Goal: Task Accomplishment & Management: Use online tool/utility

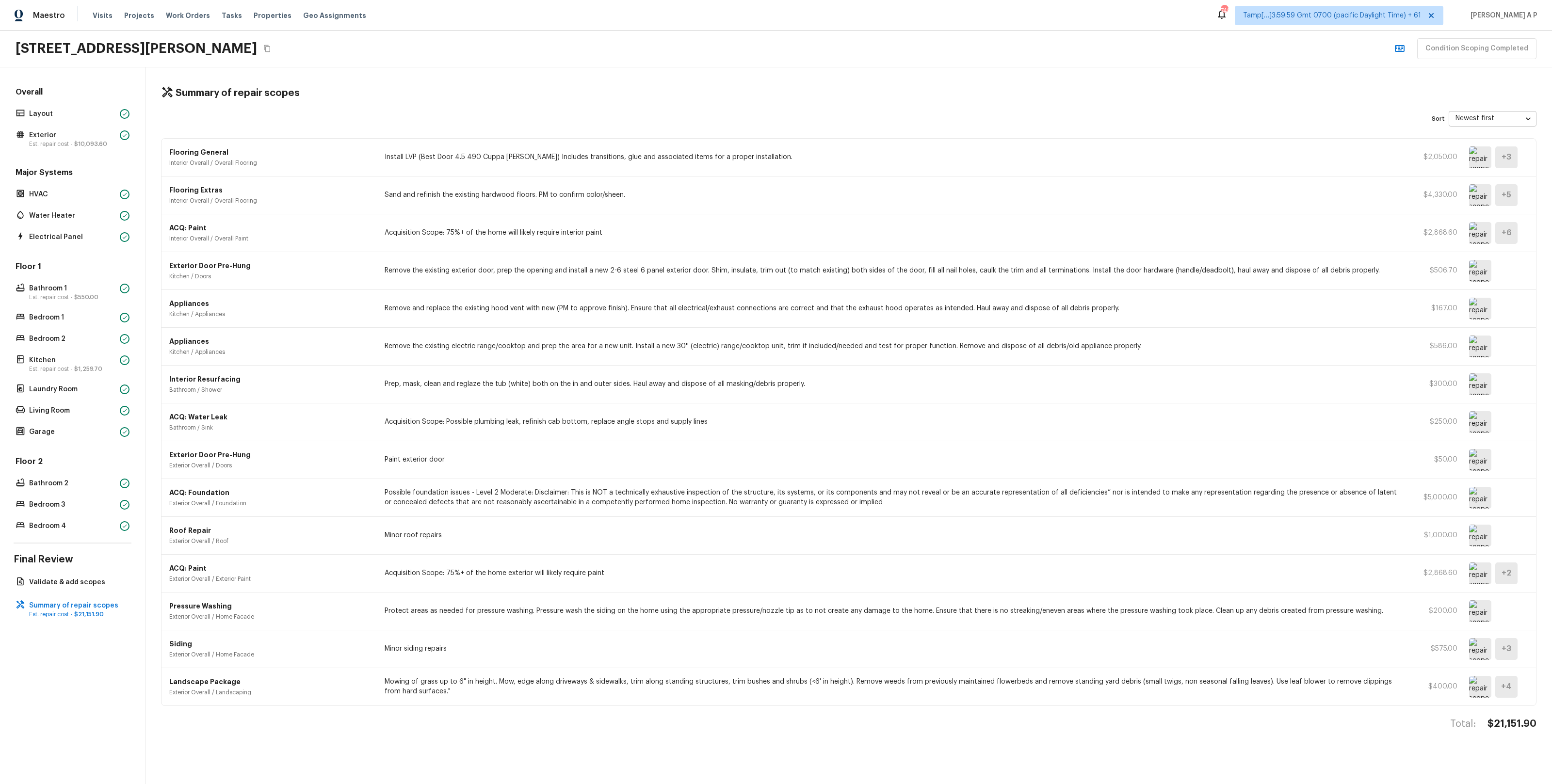
click at [1486, 270] on img at bounding box center [1480, 270] width 22 height 22
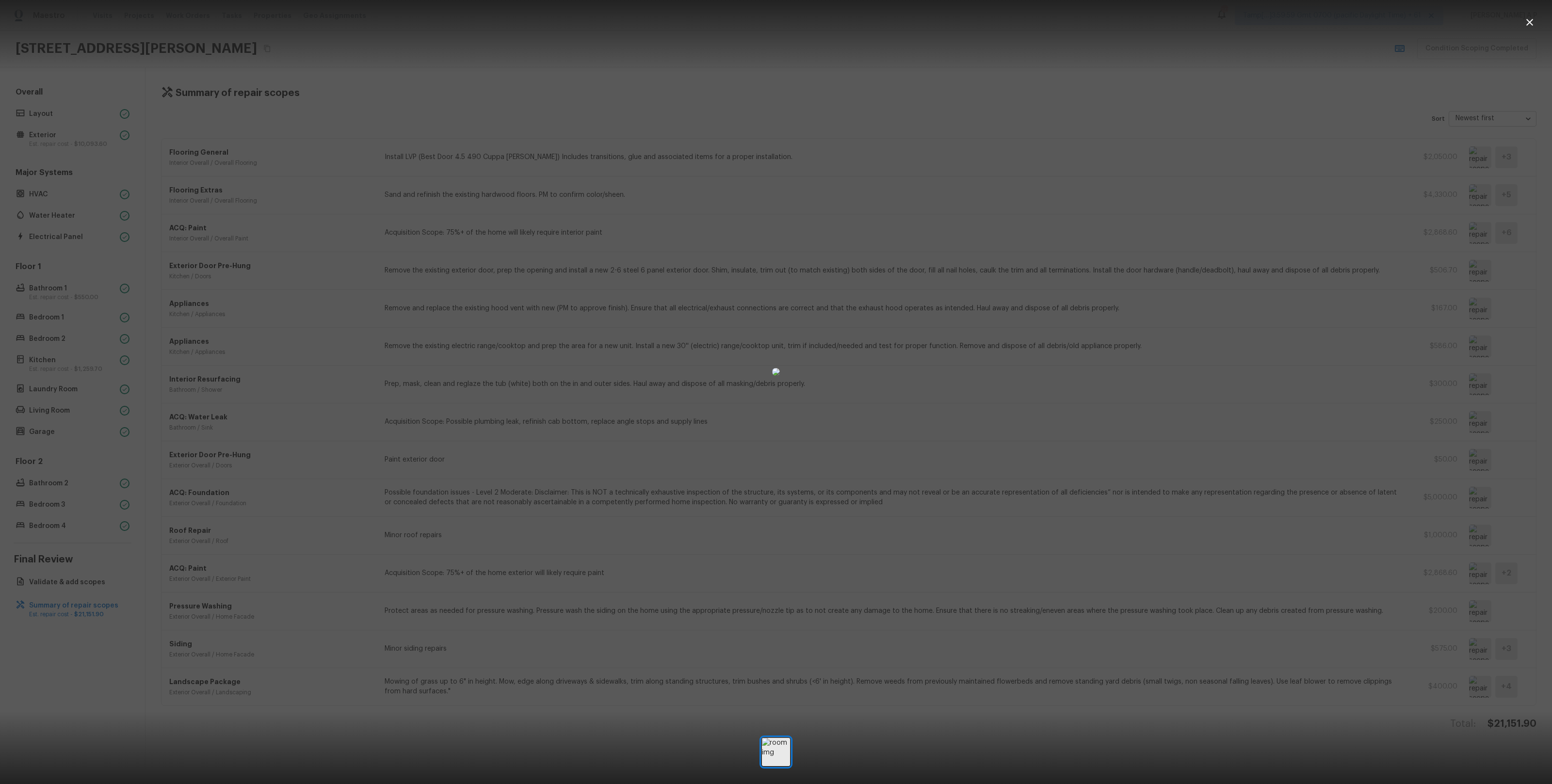
click at [1368, 405] on div at bounding box center [776, 372] width 1552 height 712
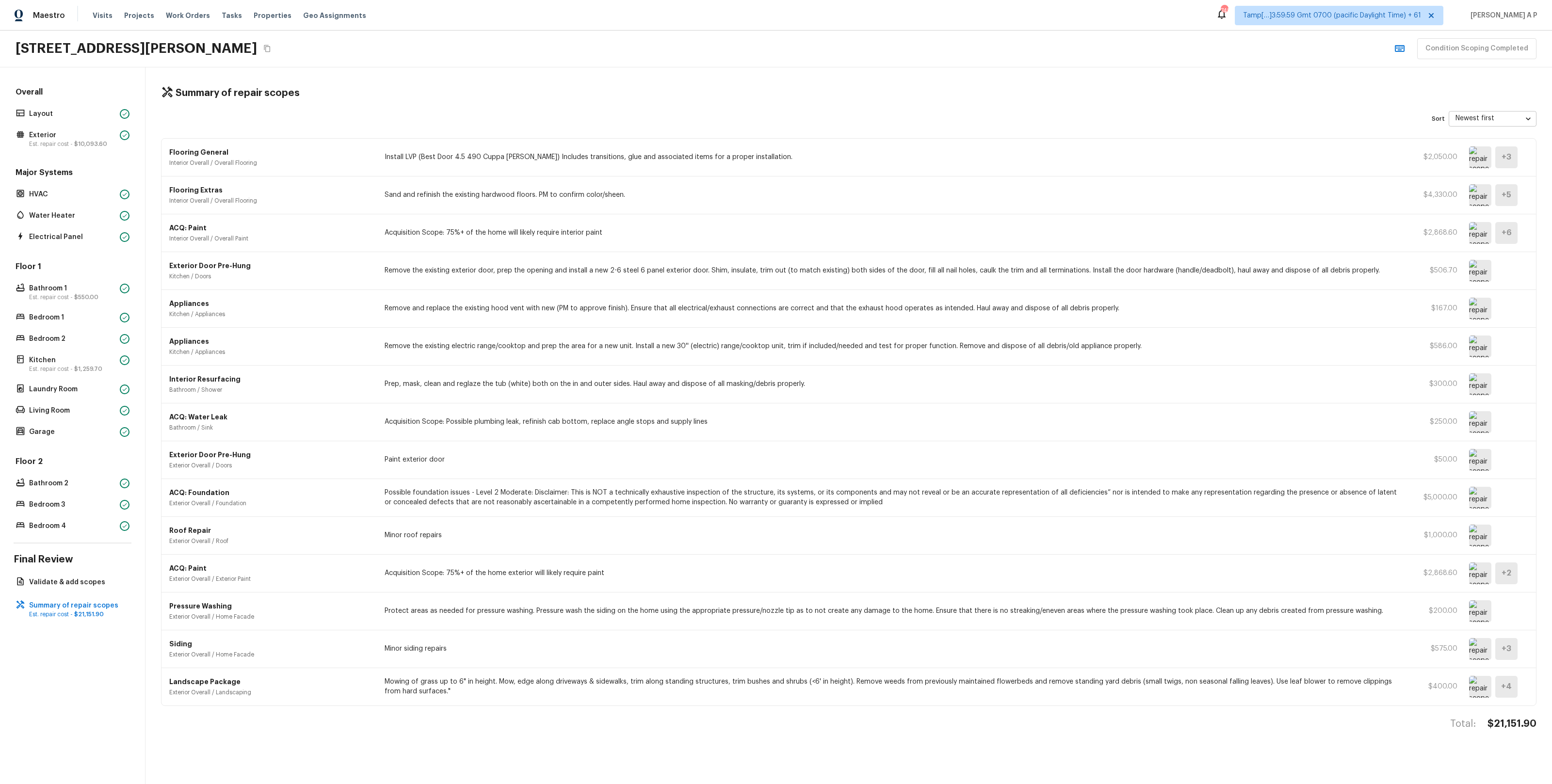
click at [1483, 384] on img at bounding box center [1480, 384] width 22 height 22
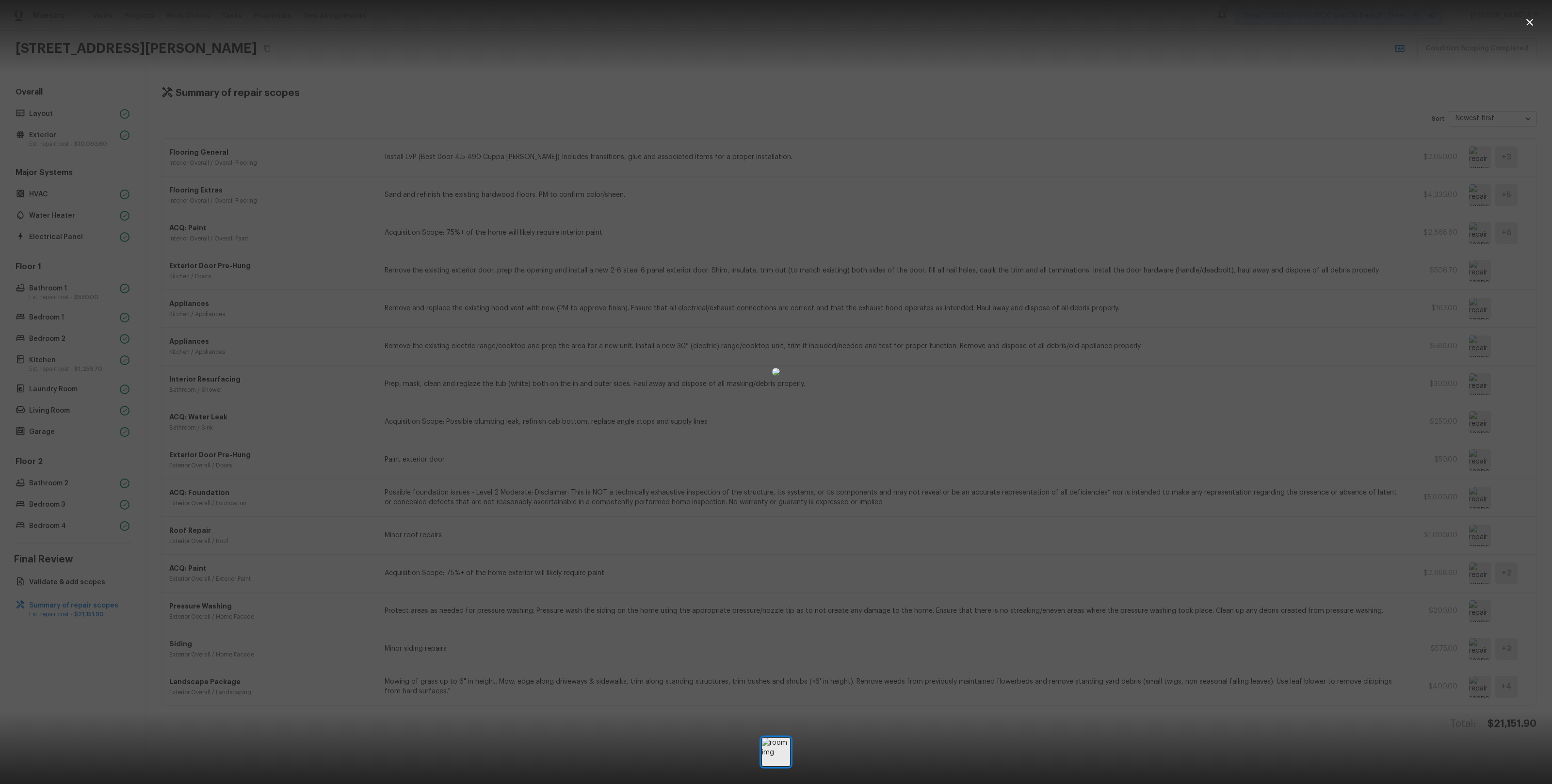
click at [1360, 405] on div at bounding box center [776, 372] width 1552 height 712
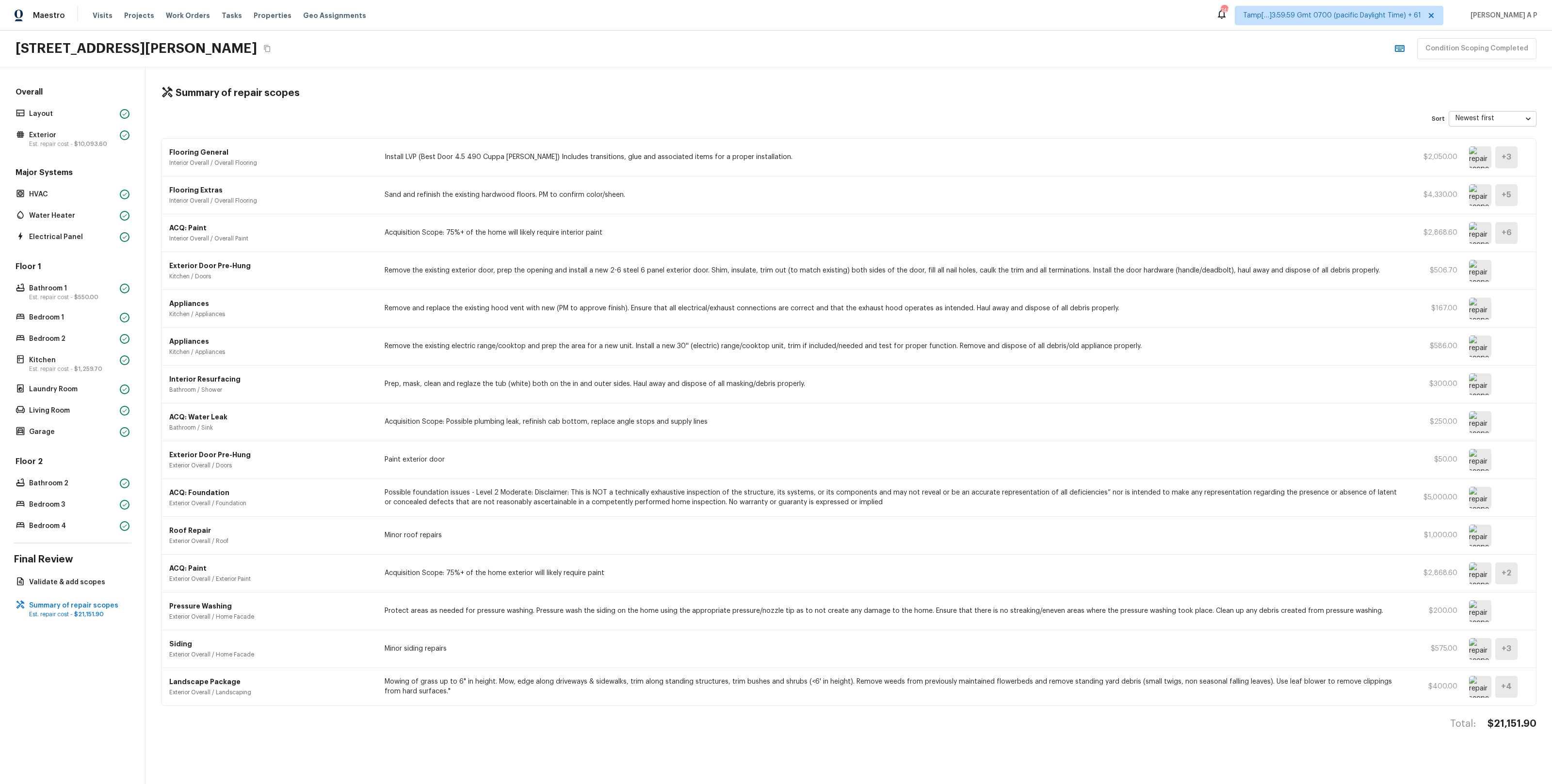
click at [1483, 458] on img at bounding box center [1480, 459] width 22 height 22
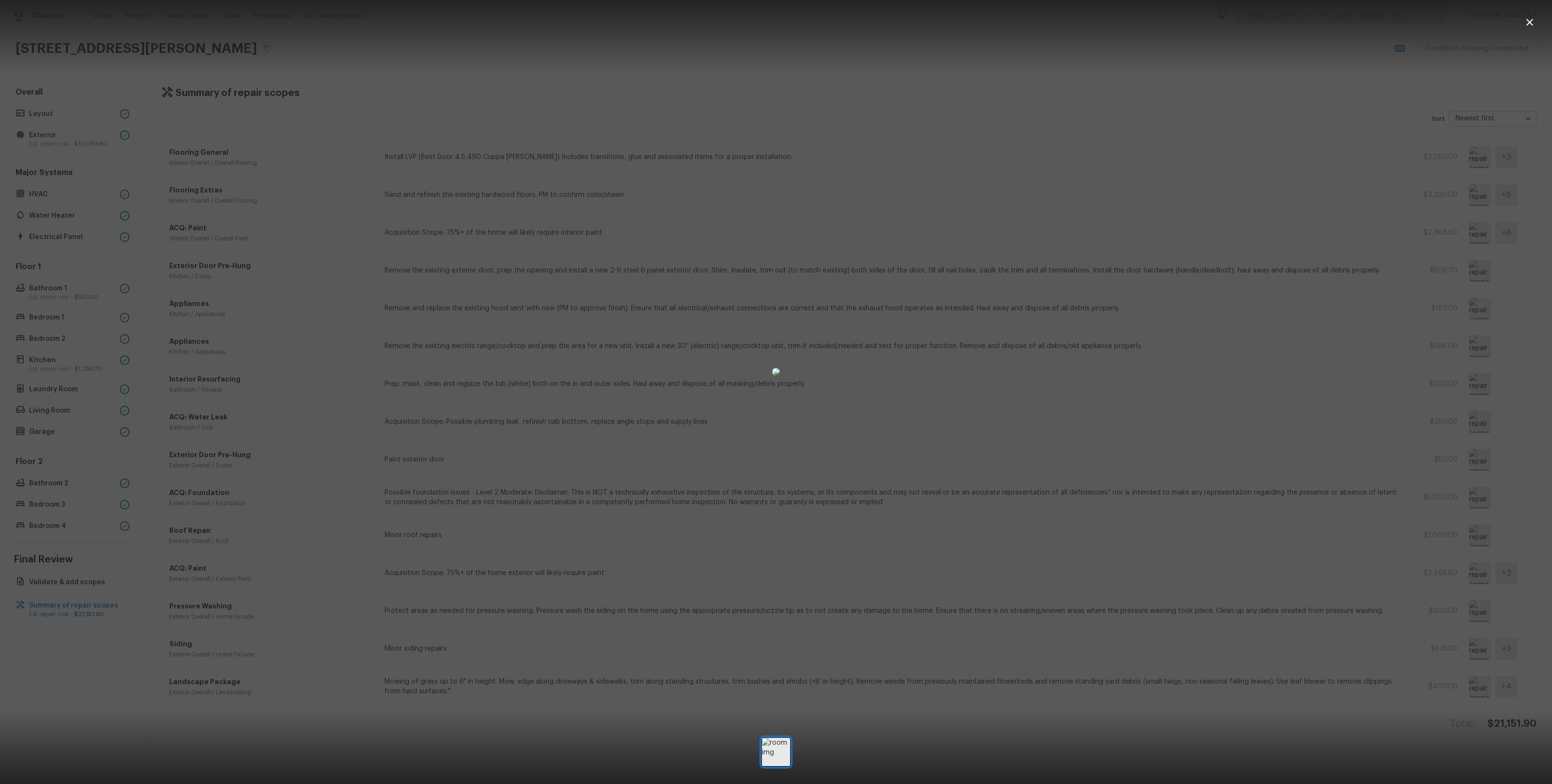
click at [324, 441] on div at bounding box center [776, 372] width 1552 height 712
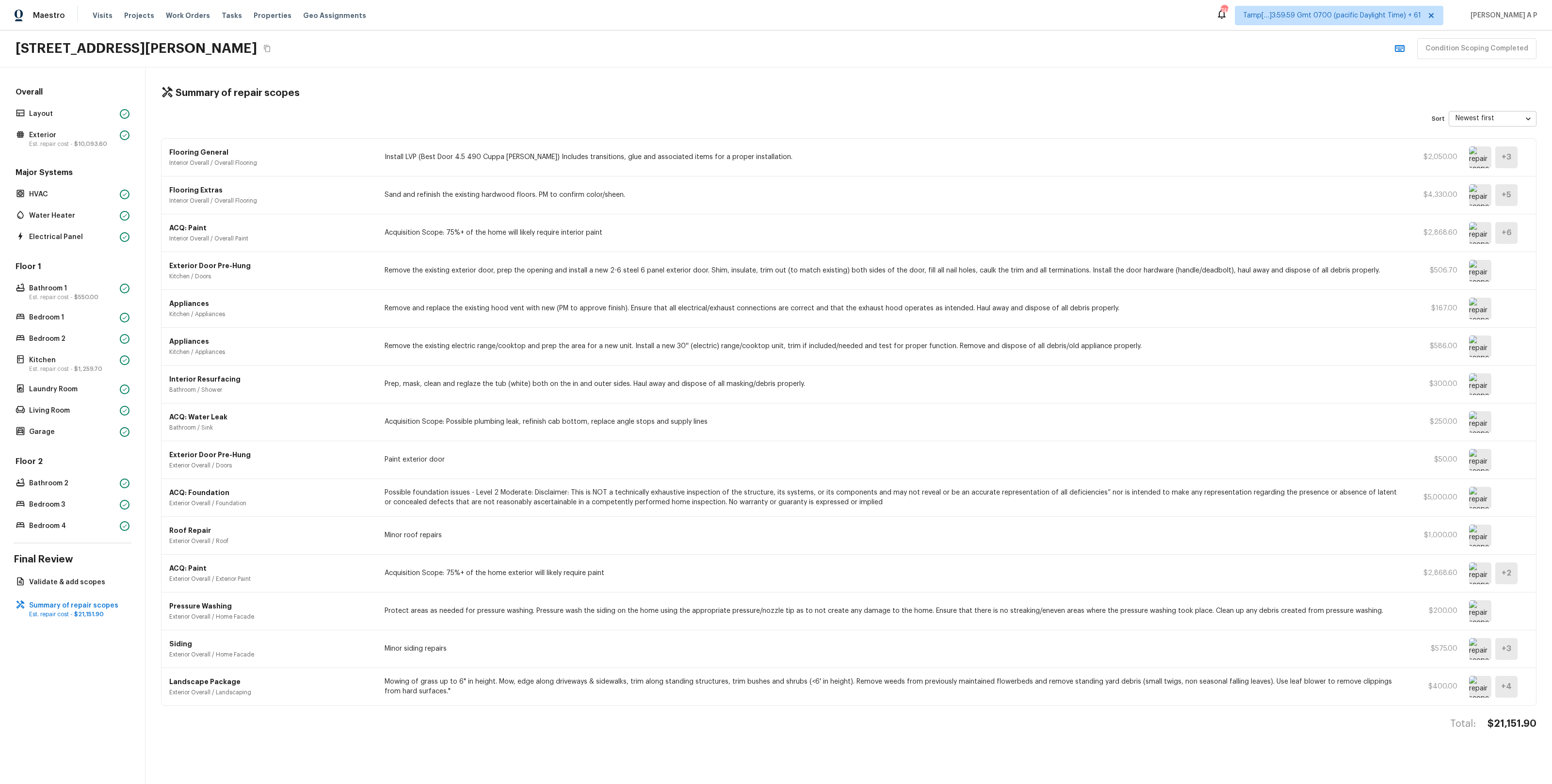
click at [1478, 164] on img at bounding box center [1480, 157] width 22 height 22
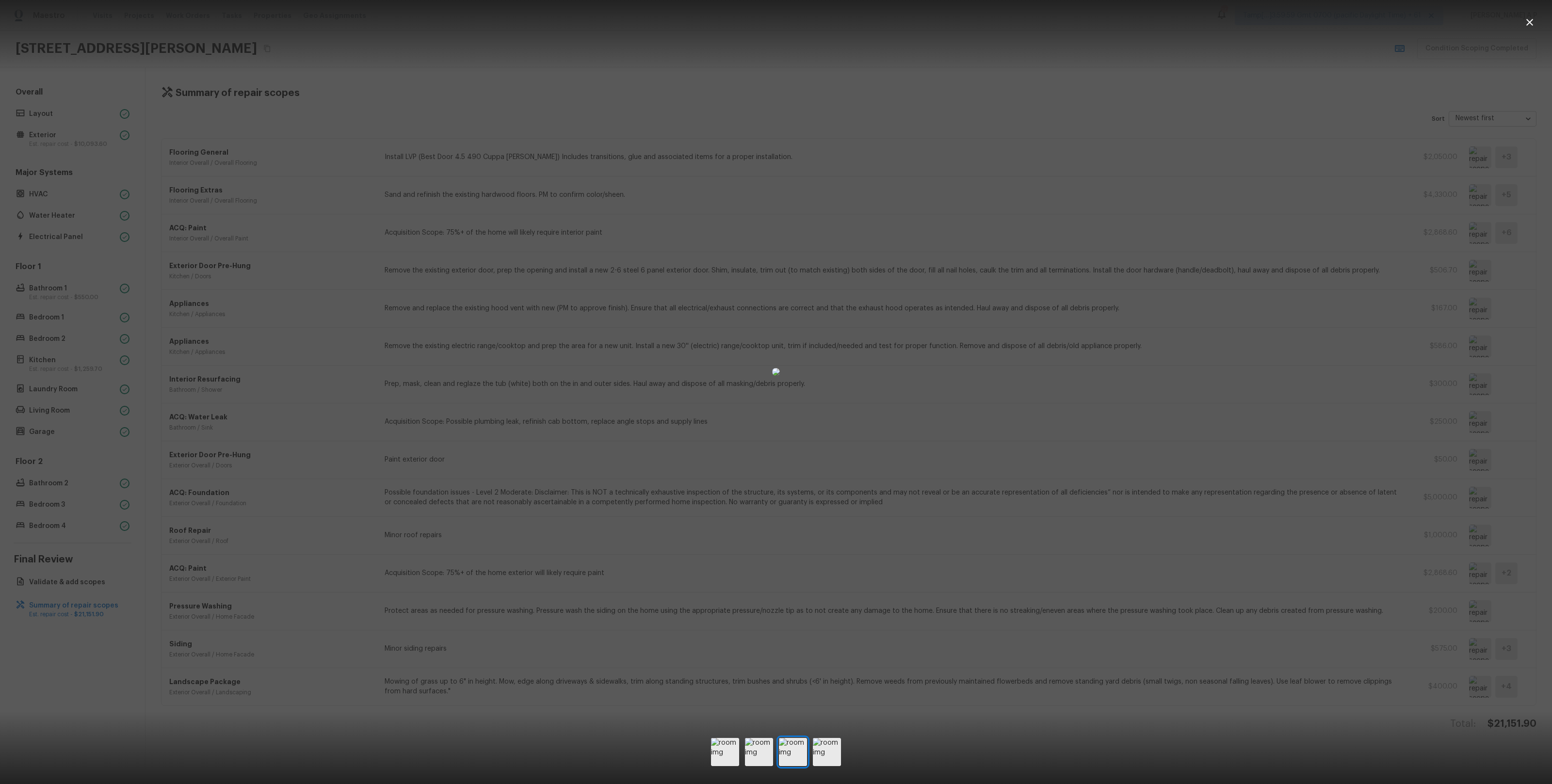
click at [1118, 406] on div at bounding box center [776, 372] width 1552 height 712
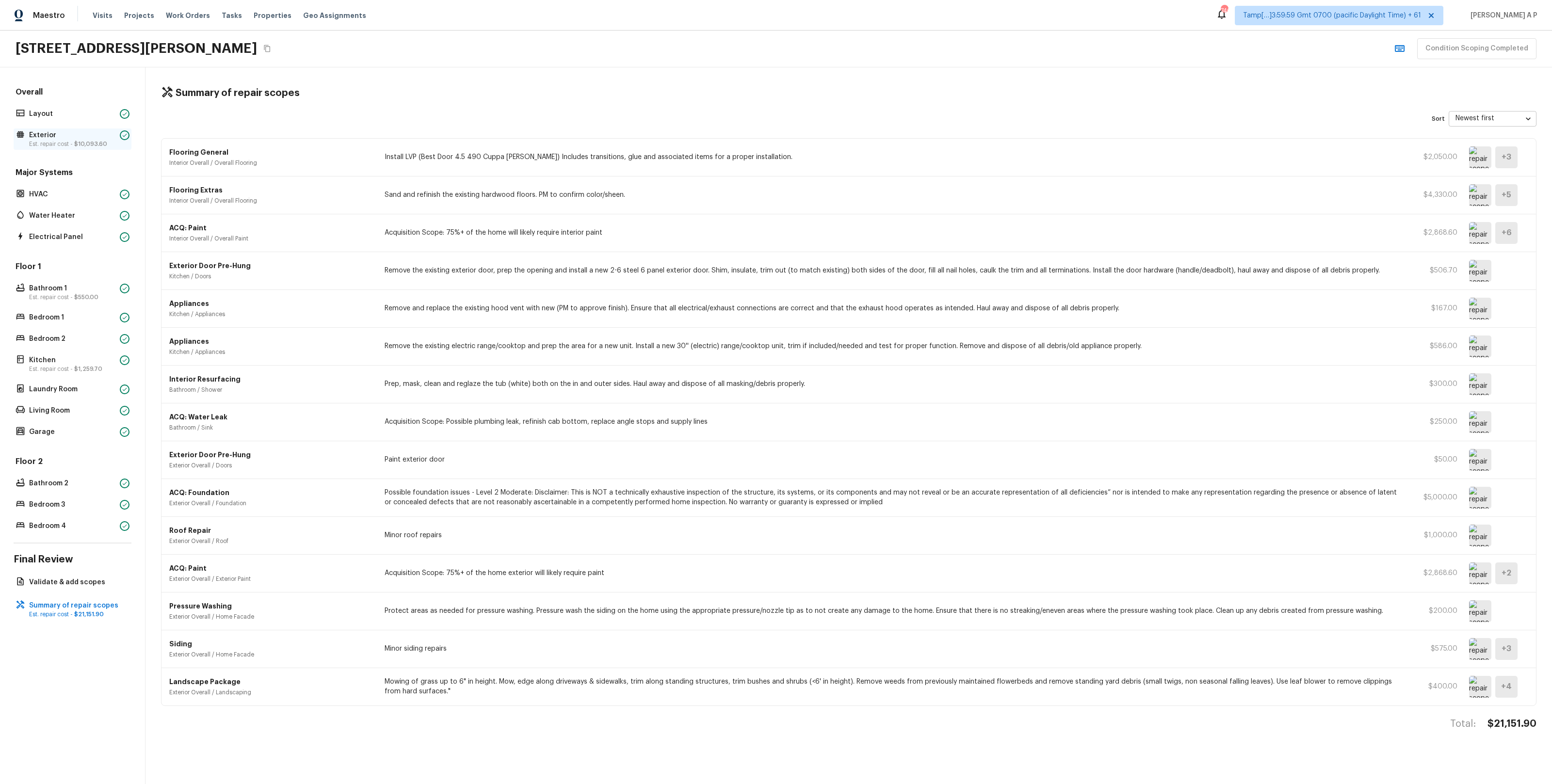
click at [112, 145] on p "Est. repair cost - $10,093.60" at bounding box center [72, 144] width 87 height 8
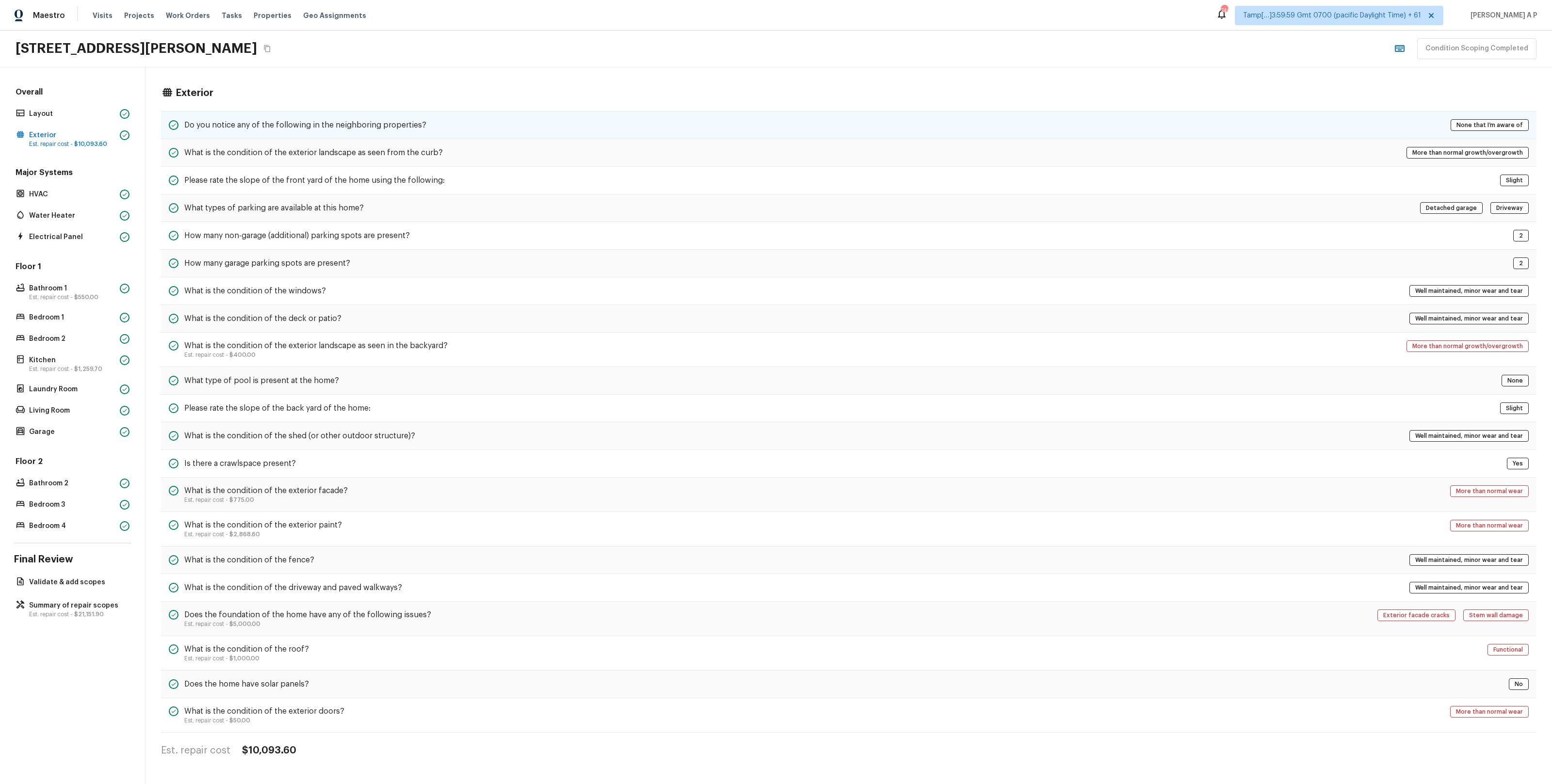
click at [340, 124] on h5 "Do you notice any of the following in the neighboring properties?" at bounding box center [305, 125] width 242 height 11
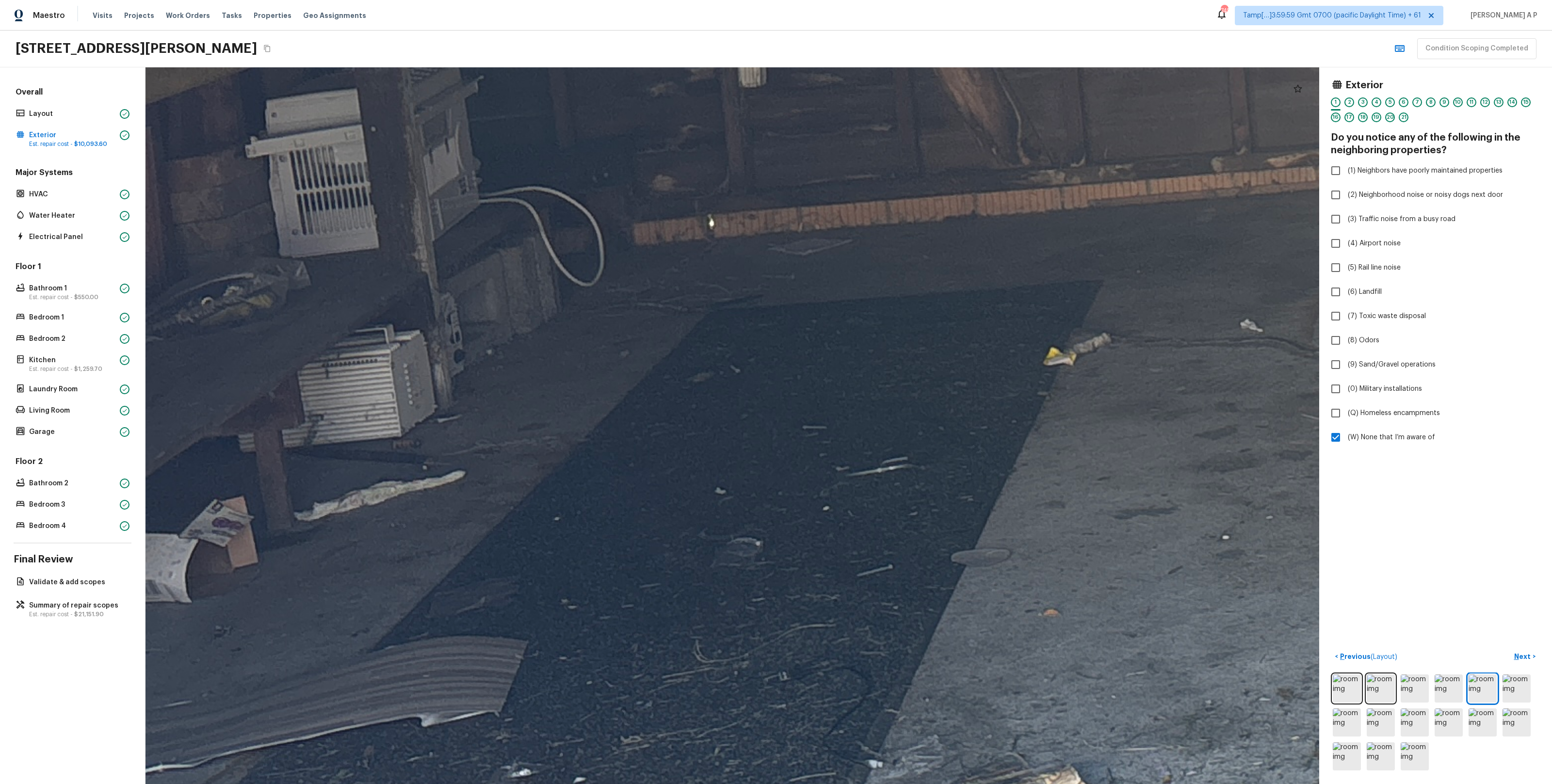
drag, startPoint x: 698, startPoint y: 387, endPoint x: 621, endPoint y: 625, distance: 250.1
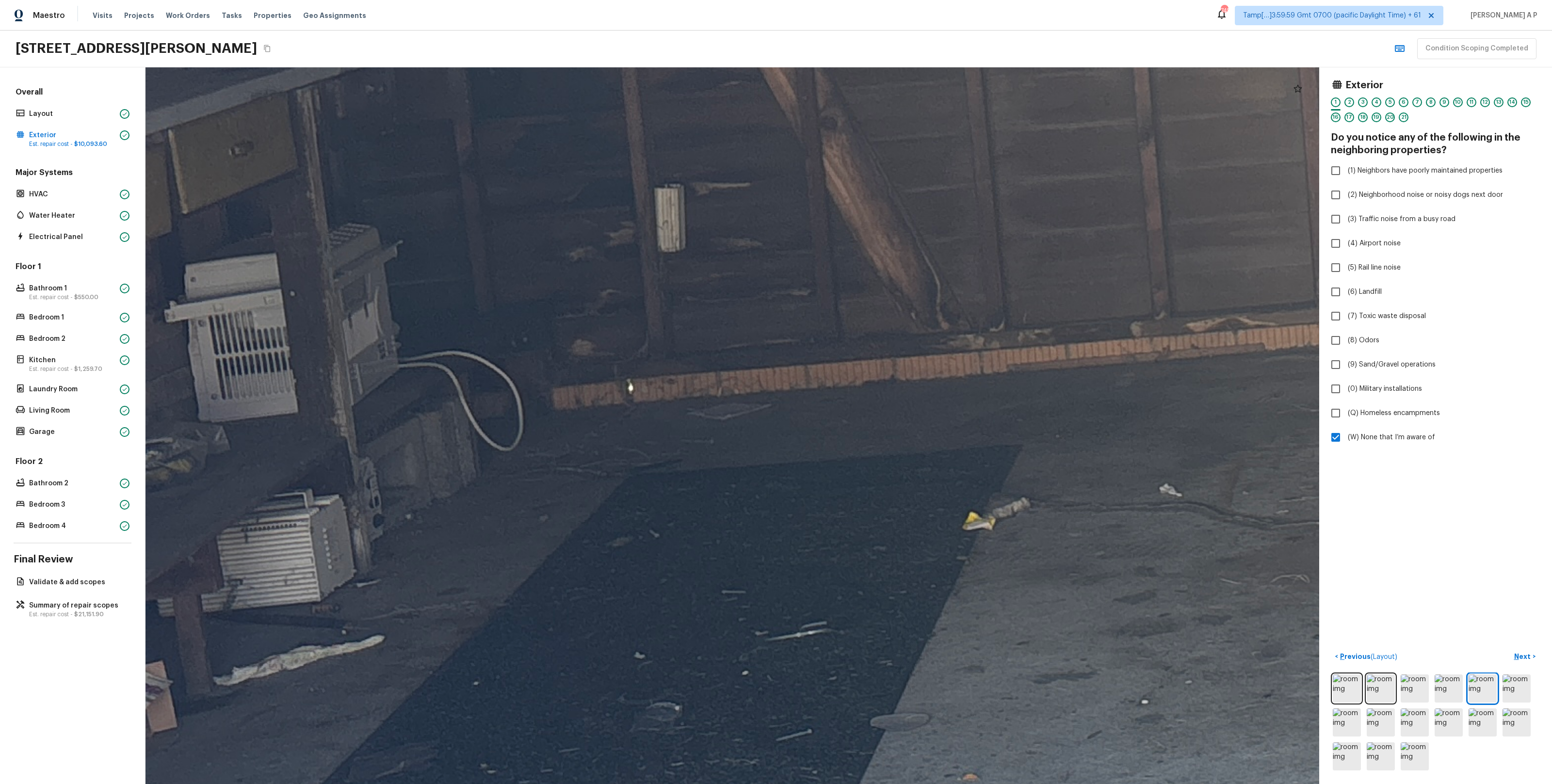
drag, startPoint x: 702, startPoint y: 528, endPoint x: 630, endPoint y: 558, distance: 78.0
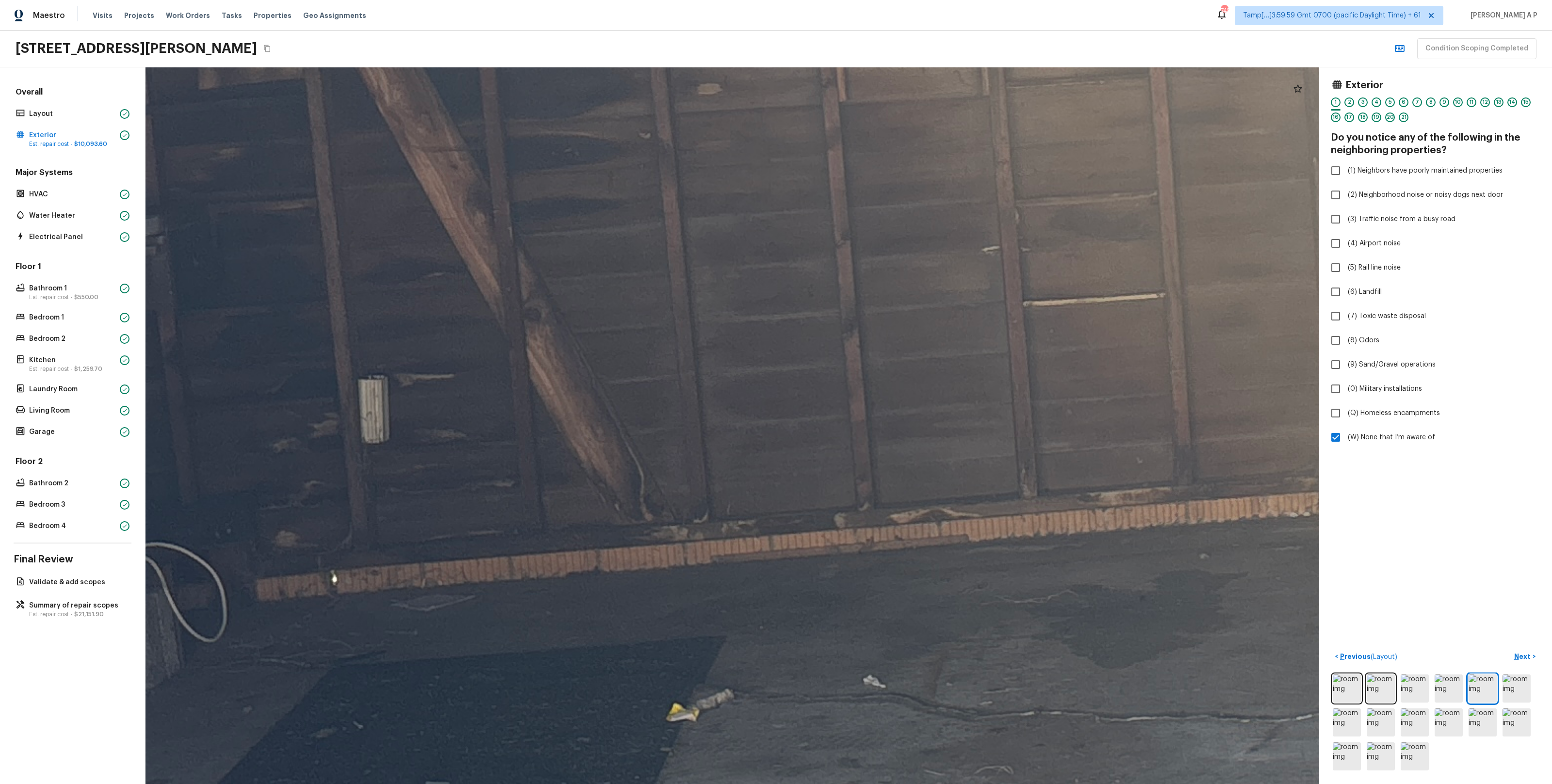
drag, startPoint x: 760, startPoint y: 521, endPoint x: 653, endPoint y: 521, distance: 107.0
click at [653, 521] on div at bounding box center [1345, 413] width 4885 height 2982
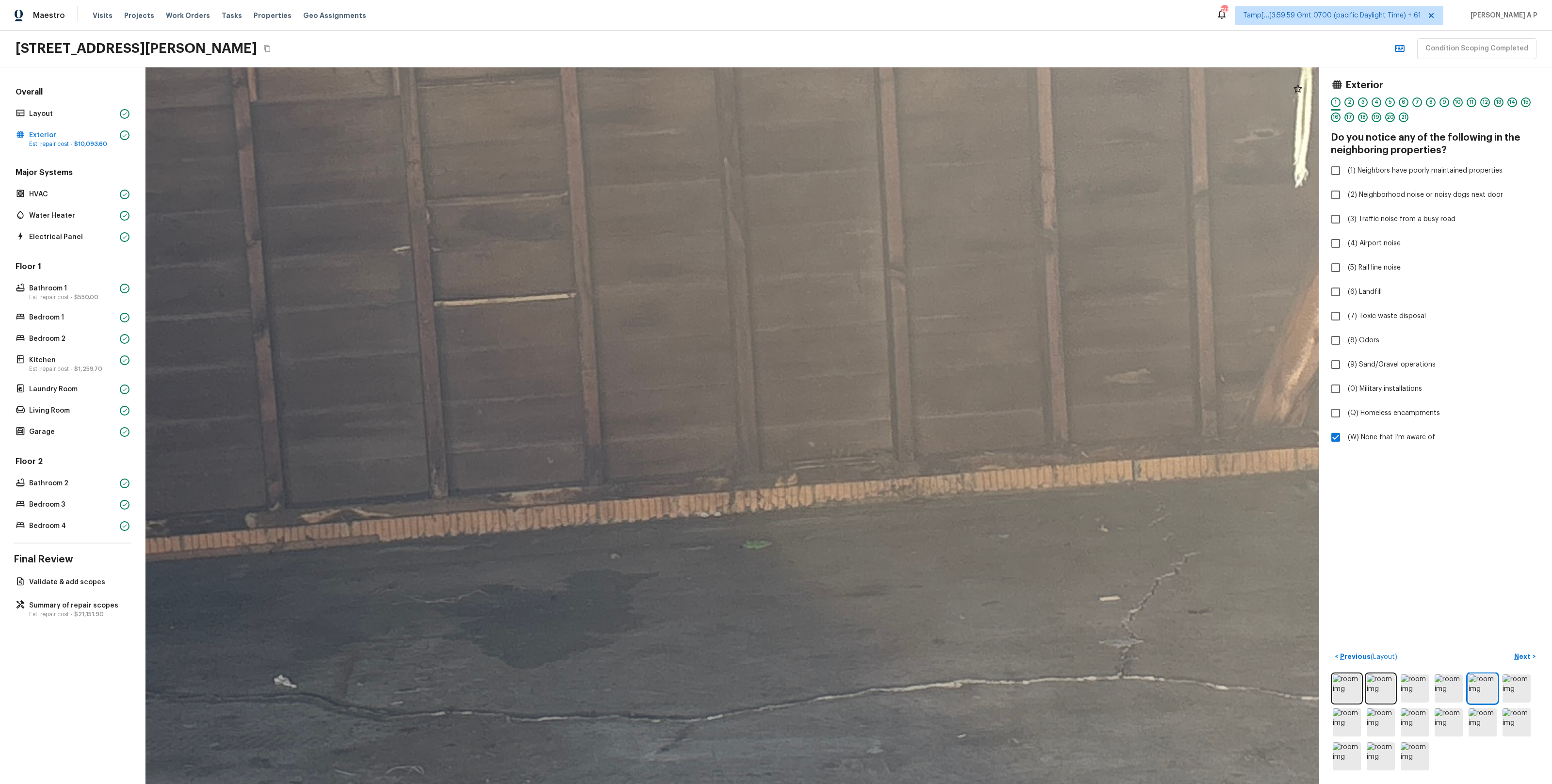
drag, startPoint x: 774, startPoint y: 550, endPoint x: 669, endPoint y: 550, distance: 105.0
click at [671, 550] on div at bounding box center [757, 413] width 4885 height 2982
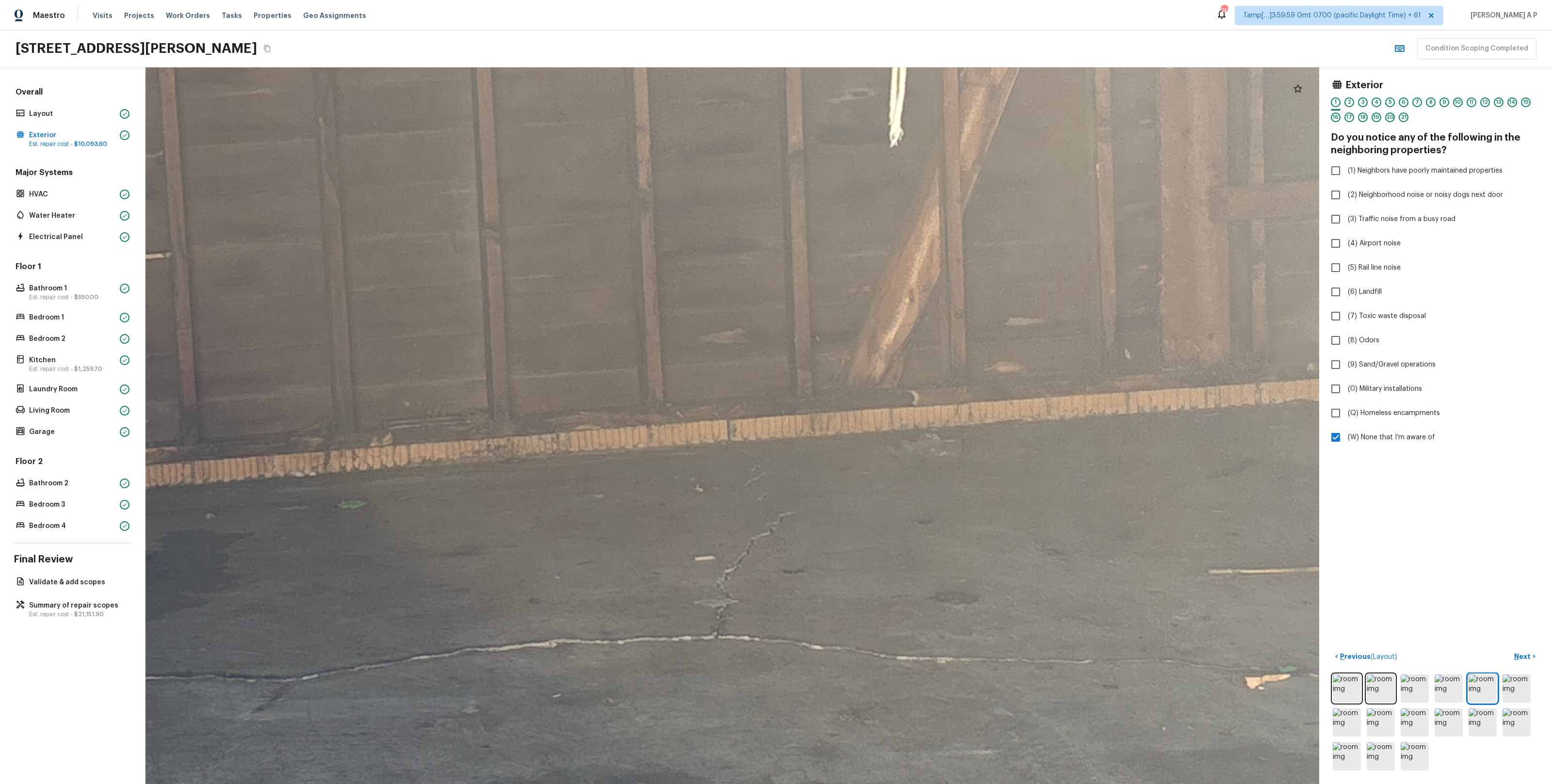
drag, startPoint x: 675, startPoint y: 579, endPoint x: 652, endPoint y: 515, distance: 68.0
click at [652, 516] on div at bounding box center [352, 373] width 4885 height 2982
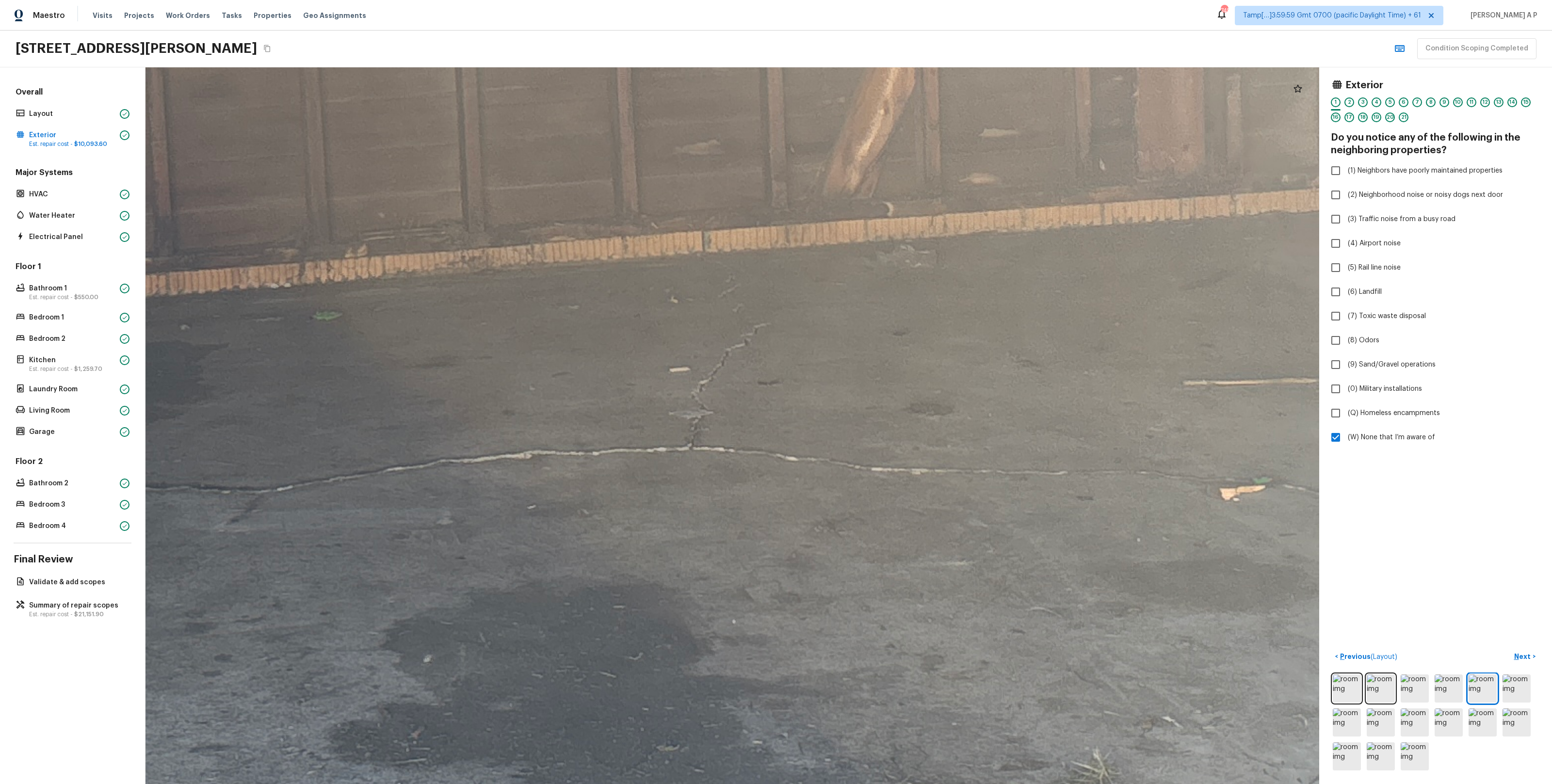
drag, startPoint x: 653, startPoint y: 487, endPoint x: 647, endPoint y: 427, distance: 60.3
click at [647, 427] on div at bounding box center [327, 184] width 4885 height 2982
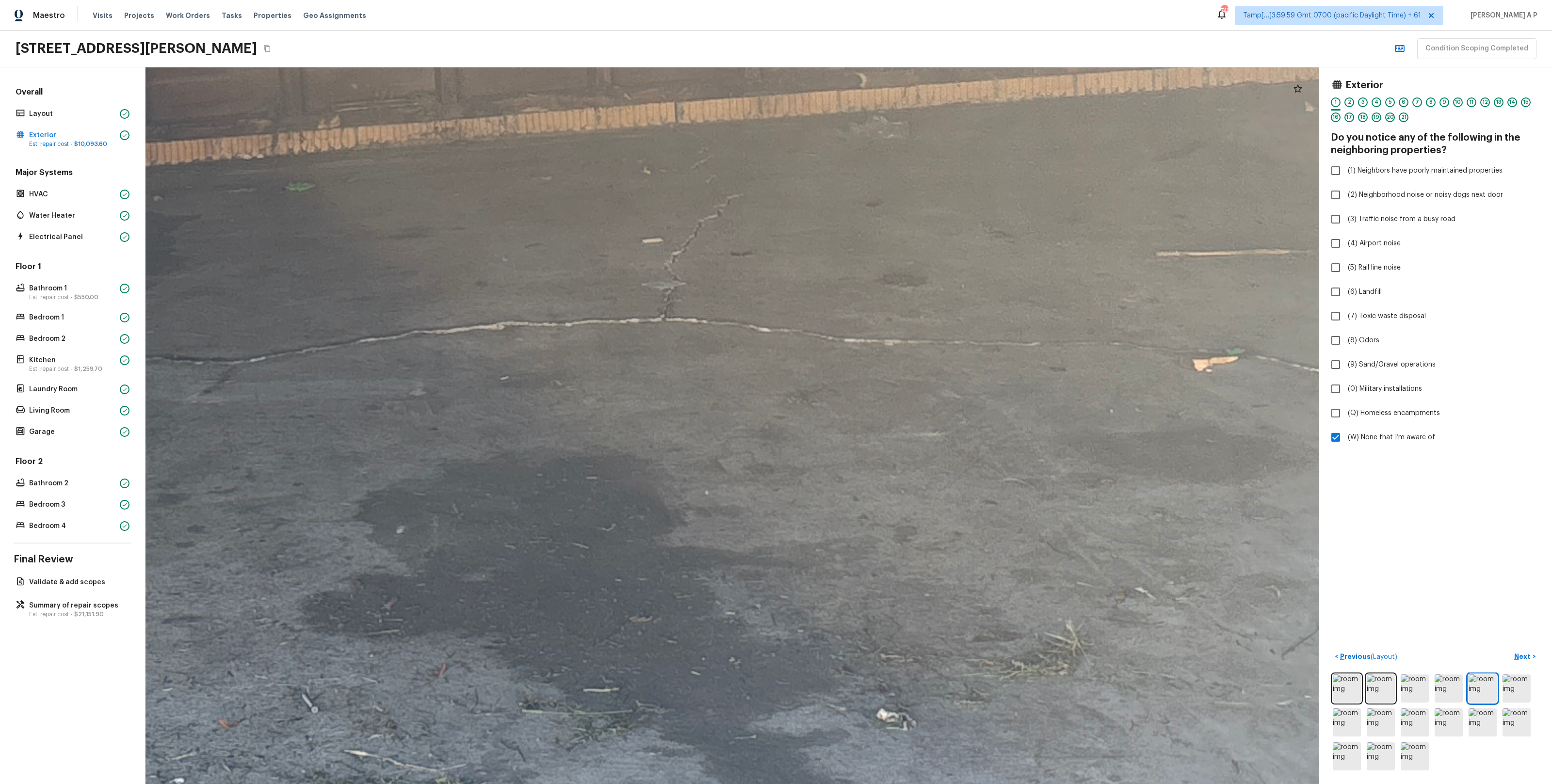
drag, startPoint x: 683, startPoint y: 470, endPoint x: 656, endPoint y: 353, distance: 120.1
click at [656, 353] on div at bounding box center [299, 55] width 4885 height 2982
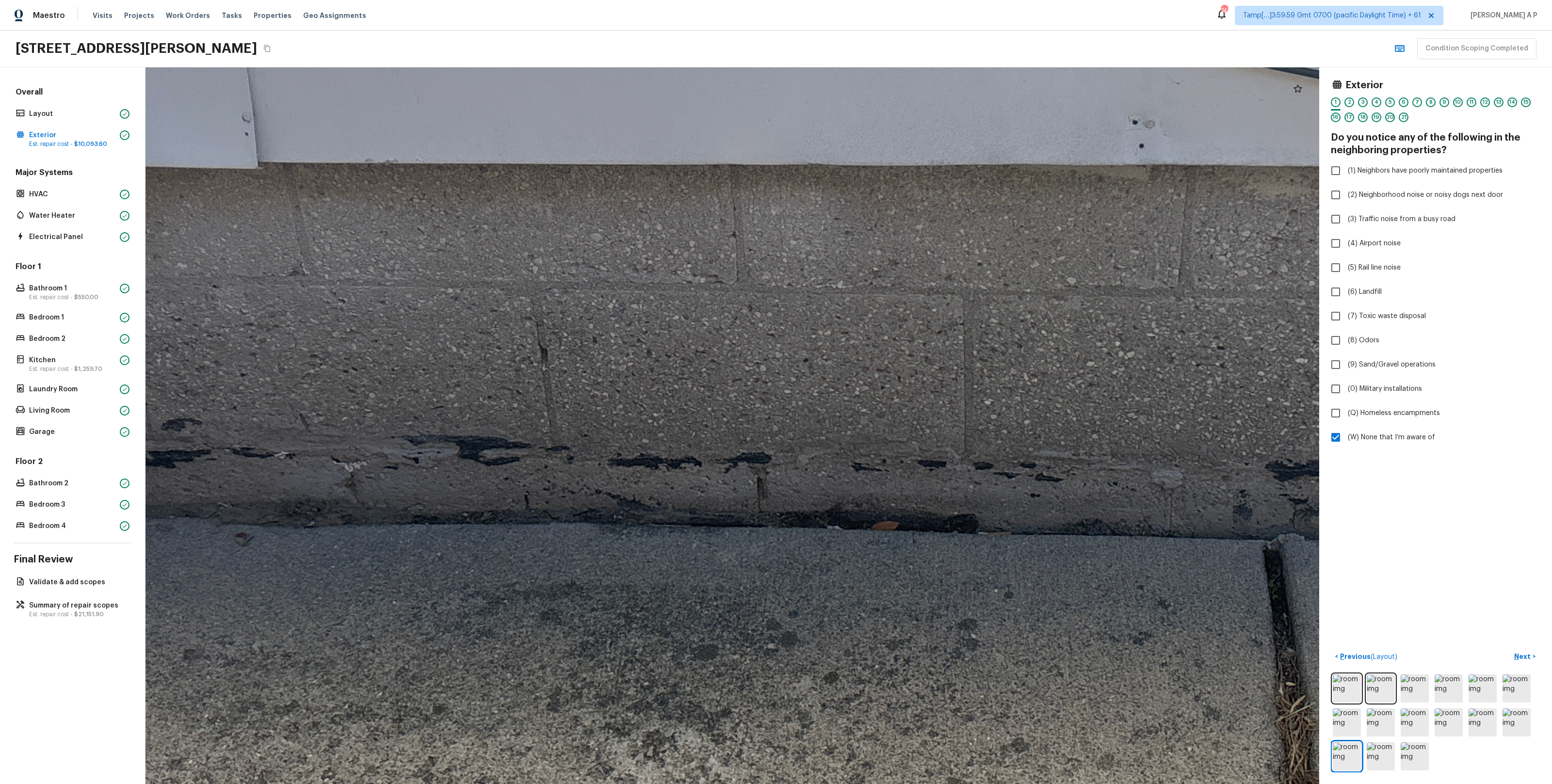
drag, startPoint x: 667, startPoint y: 466, endPoint x: 524, endPoint y: 465, distance: 143.0
click at [524, 465] on div at bounding box center [889, 284] width 3284 height 2005
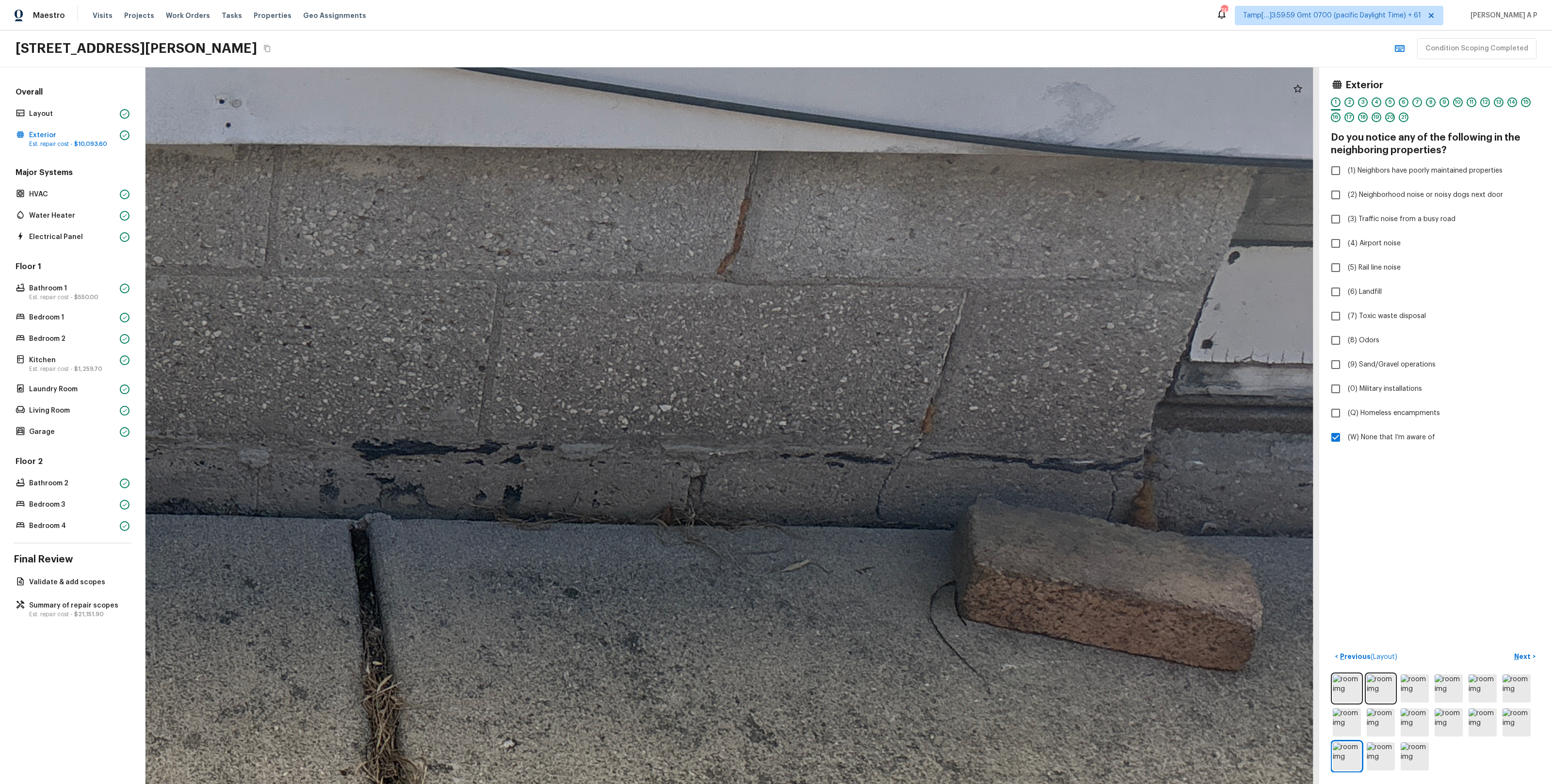
drag, startPoint x: 566, startPoint y: 479, endPoint x: 551, endPoint y: 479, distance: 15.0
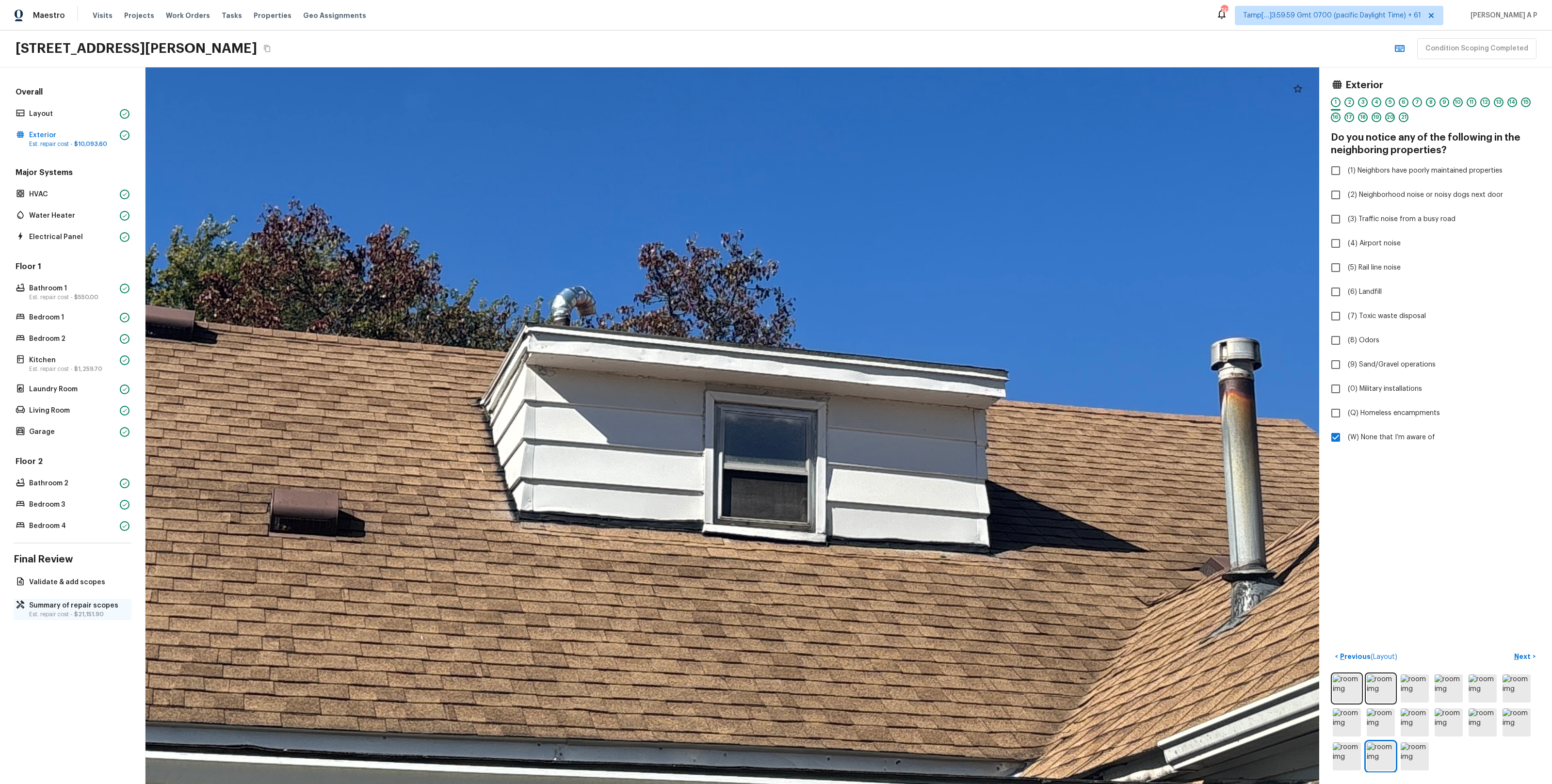
click at [103, 612] on p "Est. repair cost - $21,151.90" at bounding box center [77, 614] width 96 height 8
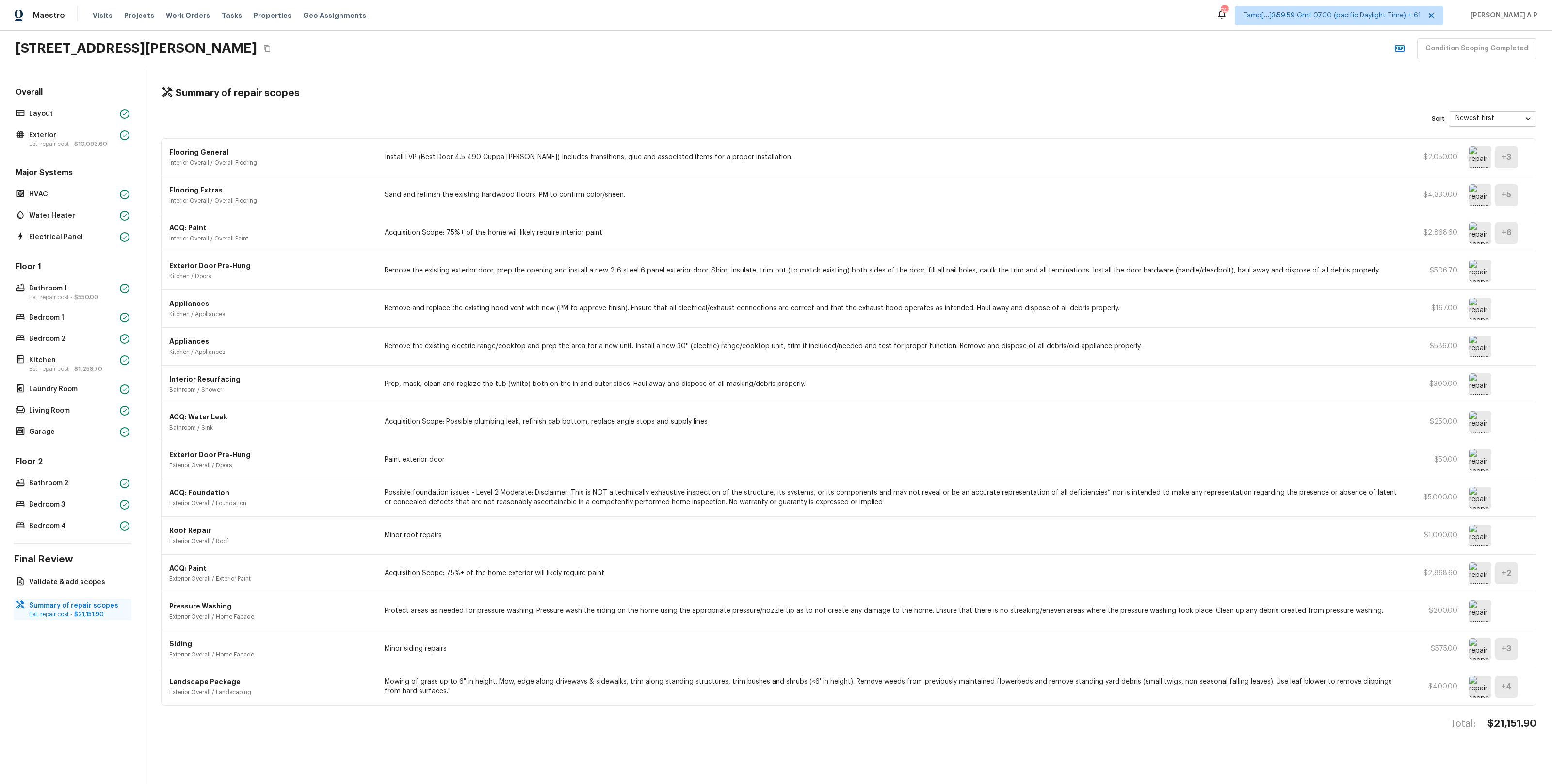
click at [103, 612] on p "Est. repair cost - $21,151.90" at bounding box center [77, 614] width 96 height 8
click at [1474, 538] on img at bounding box center [1480, 535] width 22 height 22
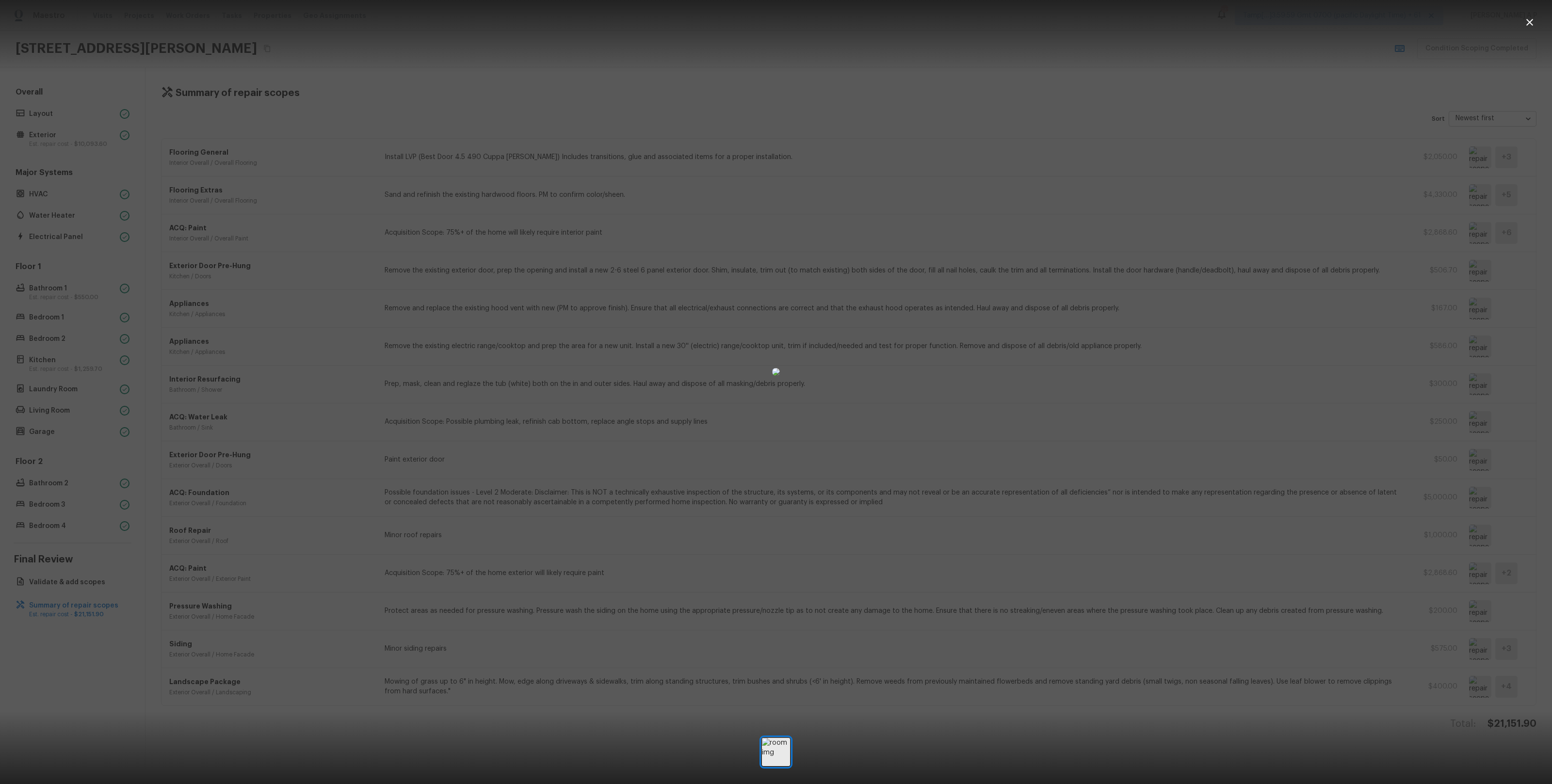
click at [1468, 533] on div at bounding box center [776, 372] width 1552 height 712
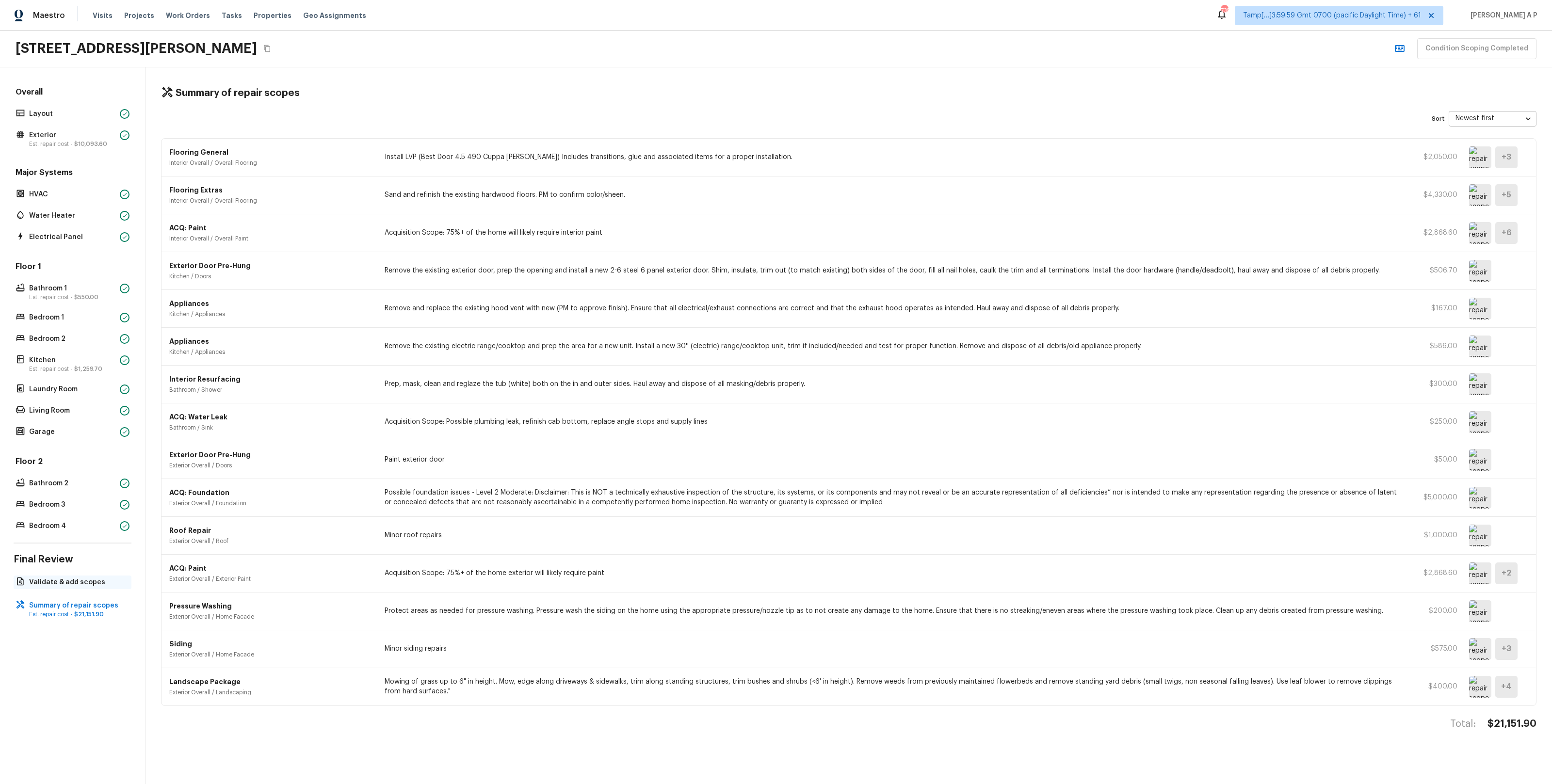
click at [83, 580] on p "Validate & add scopes" at bounding box center [77, 582] width 96 height 10
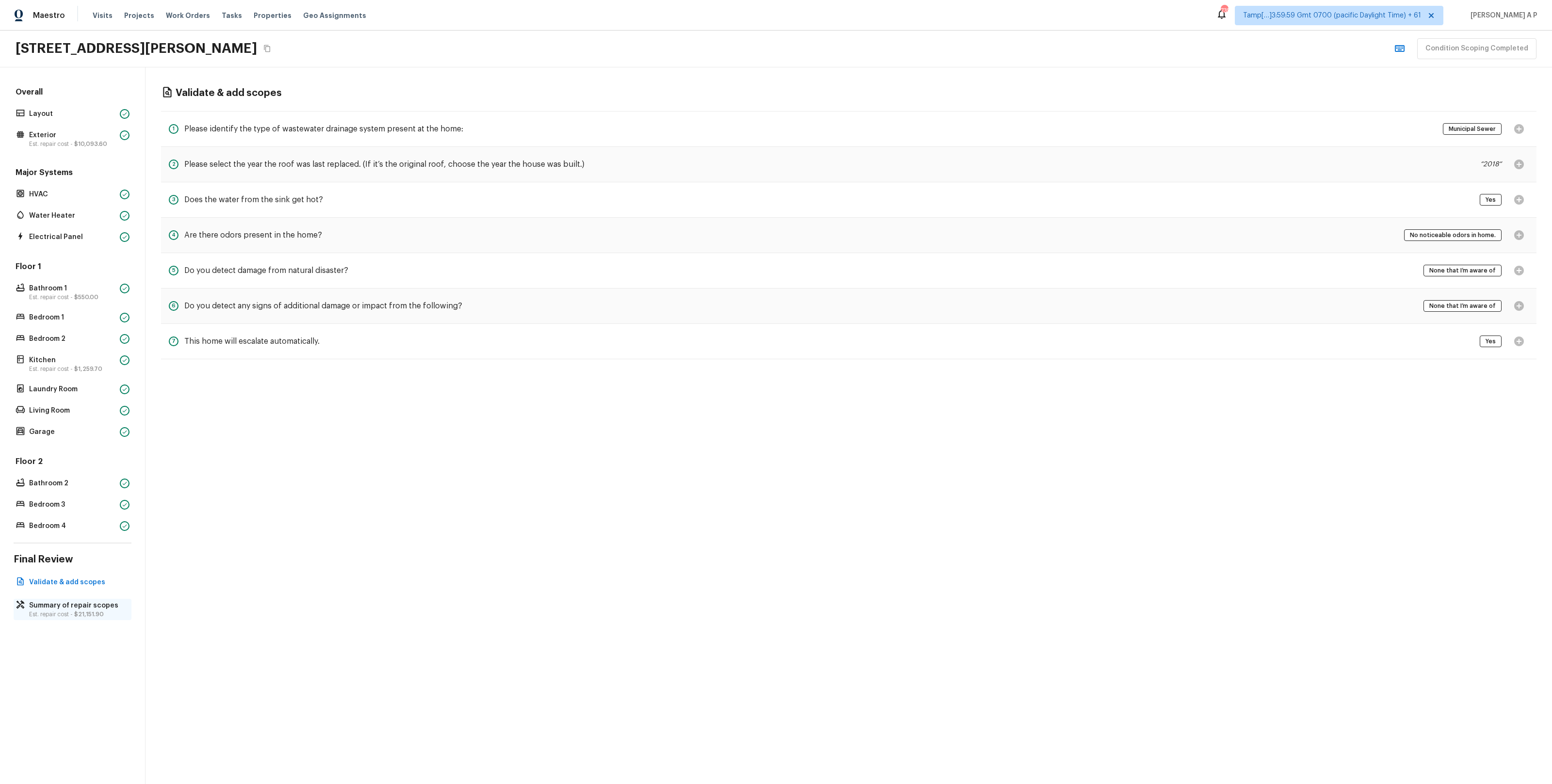
click at [94, 608] on p "Summary of repair scopes" at bounding box center [77, 605] width 96 height 10
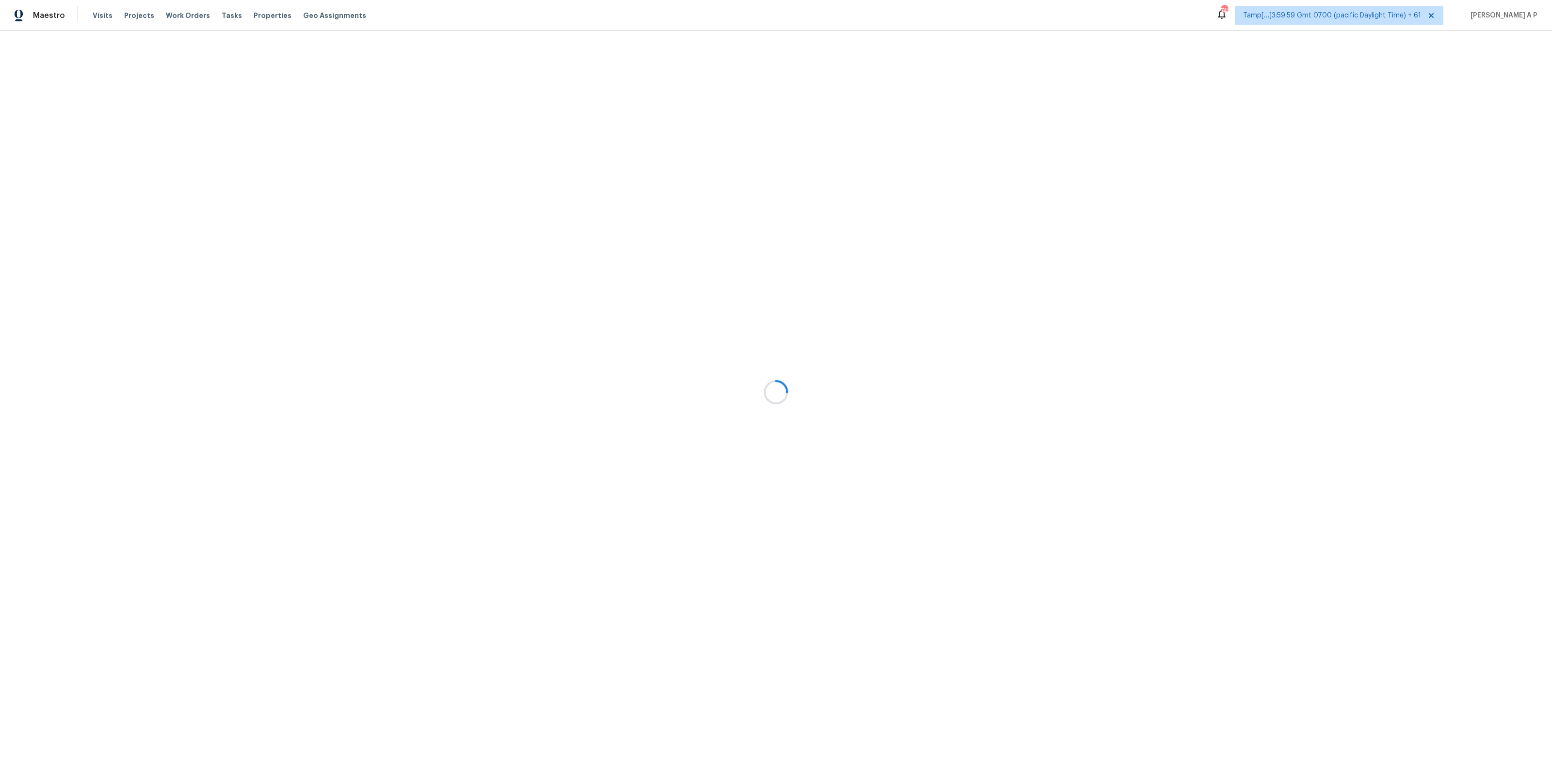
click at [231, 14] on div "Visits Projects Work Orders Tasks Properties Geo Assignments" at bounding box center [235, 16] width 285 height 19
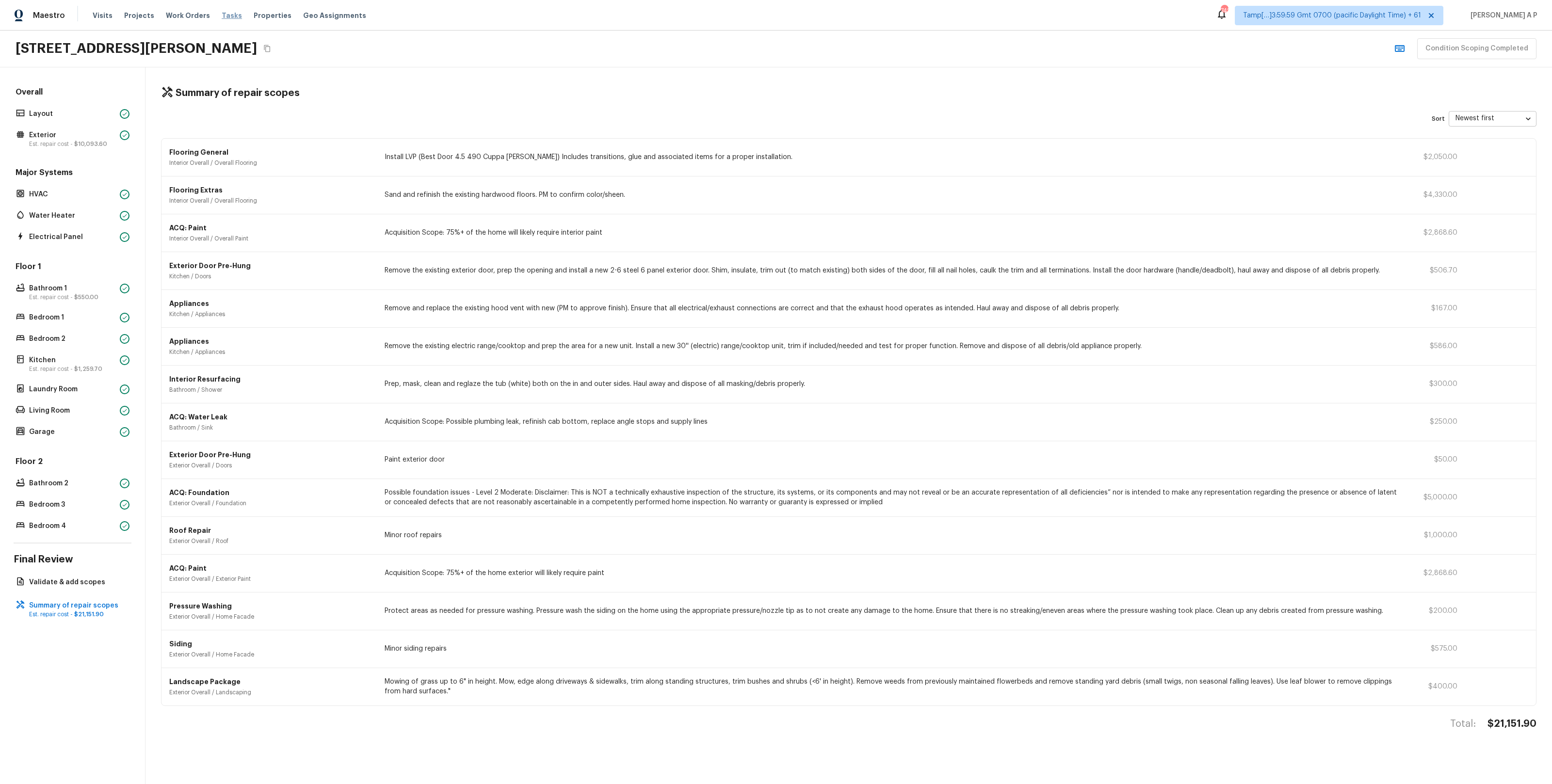
click at [226, 14] on span "Tasks" at bounding box center [232, 15] width 20 height 7
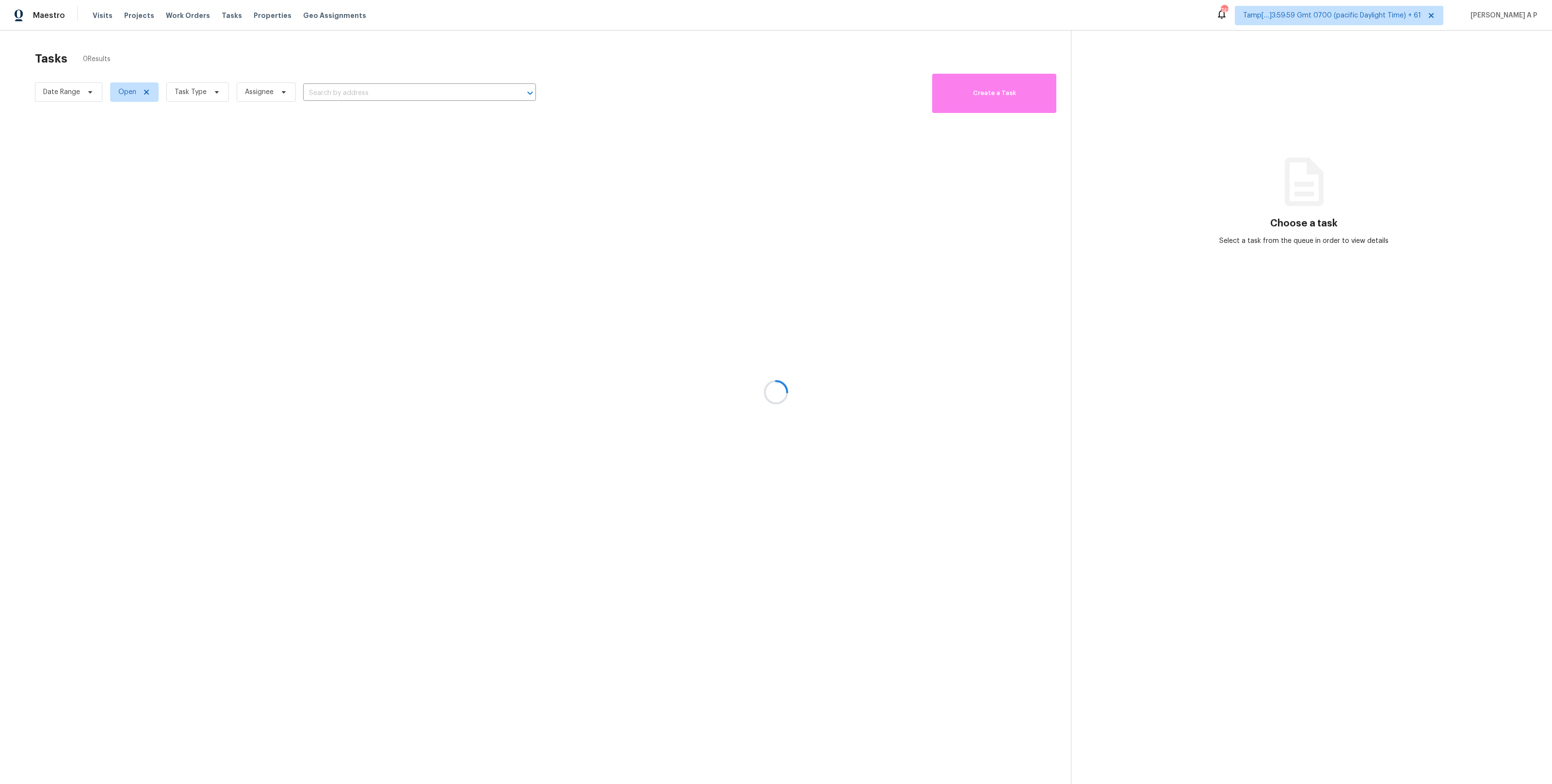
click at [66, 95] on div at bounding box center [776, 392] width 1552 height 784
click at [70, 93] on div at bounding box center [776, 392] width 1552 height 784
click at [91, 93] on div at bounding box center [776, 392] width 1552 height 784
click at [92, 91] on div at bounding box center [776, 392] width 1552 height 784
click at [177, 11] on div at bounding box center [776, 392] width 1552 height 784
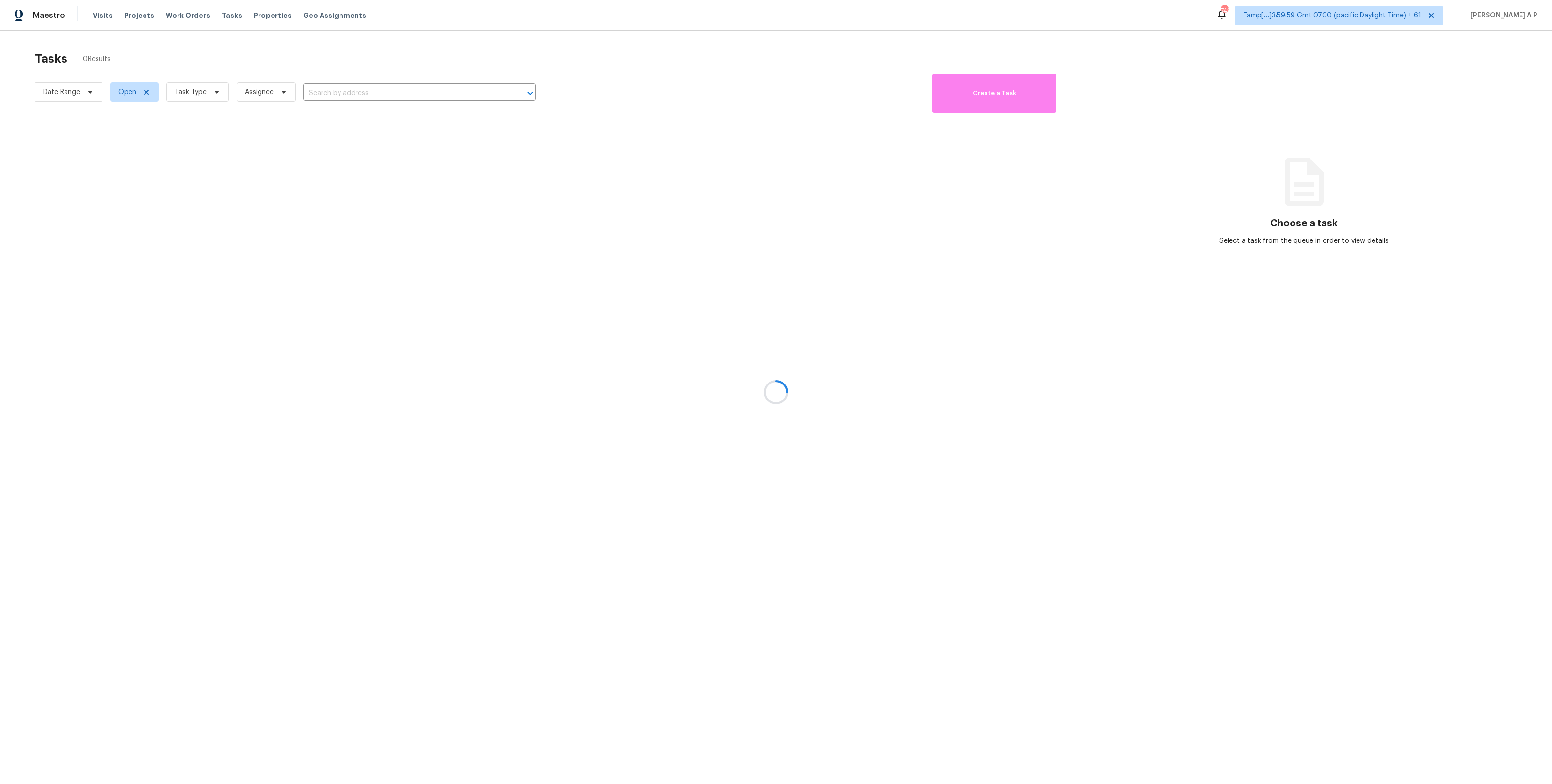
click at [177, 15] on div at bounding box center [776, 392] width 1552 height 784
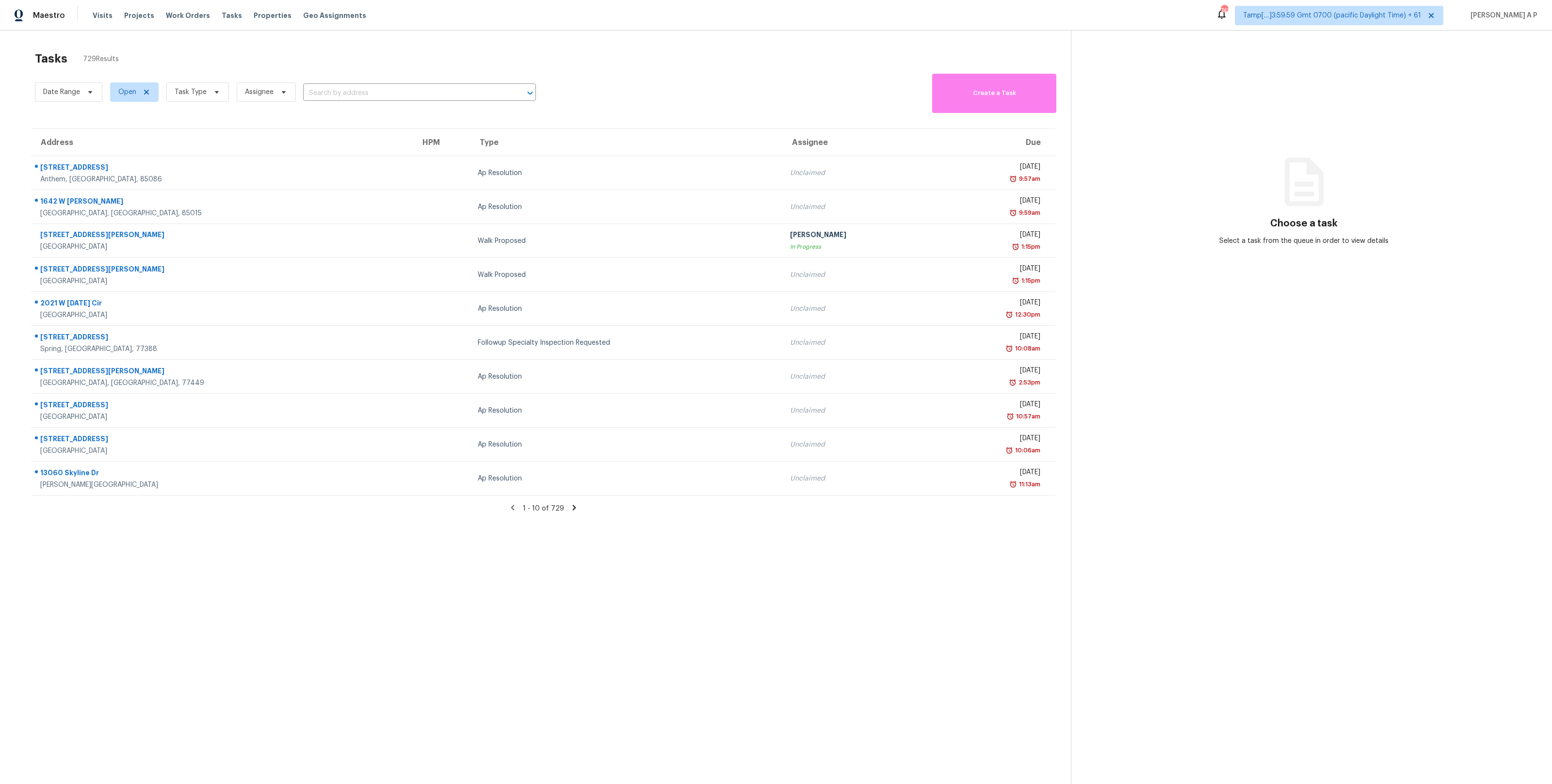
click at [177, 15] on span "Work Orders" at bounding box center [187, 16] width 44 height 10
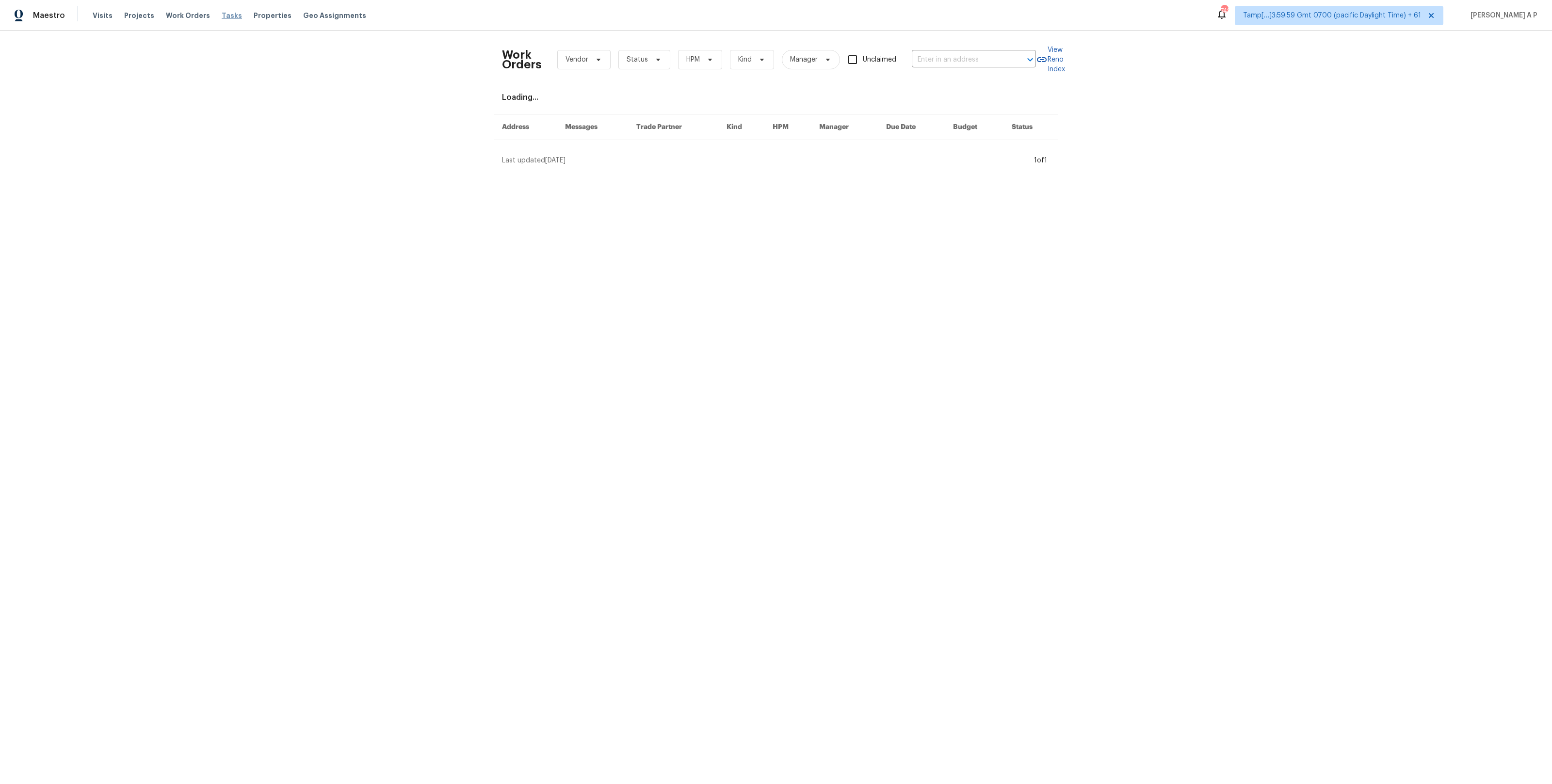
click at [222, 16] on span "Tasks" at bounding box center [232, 15] width 20 height 7
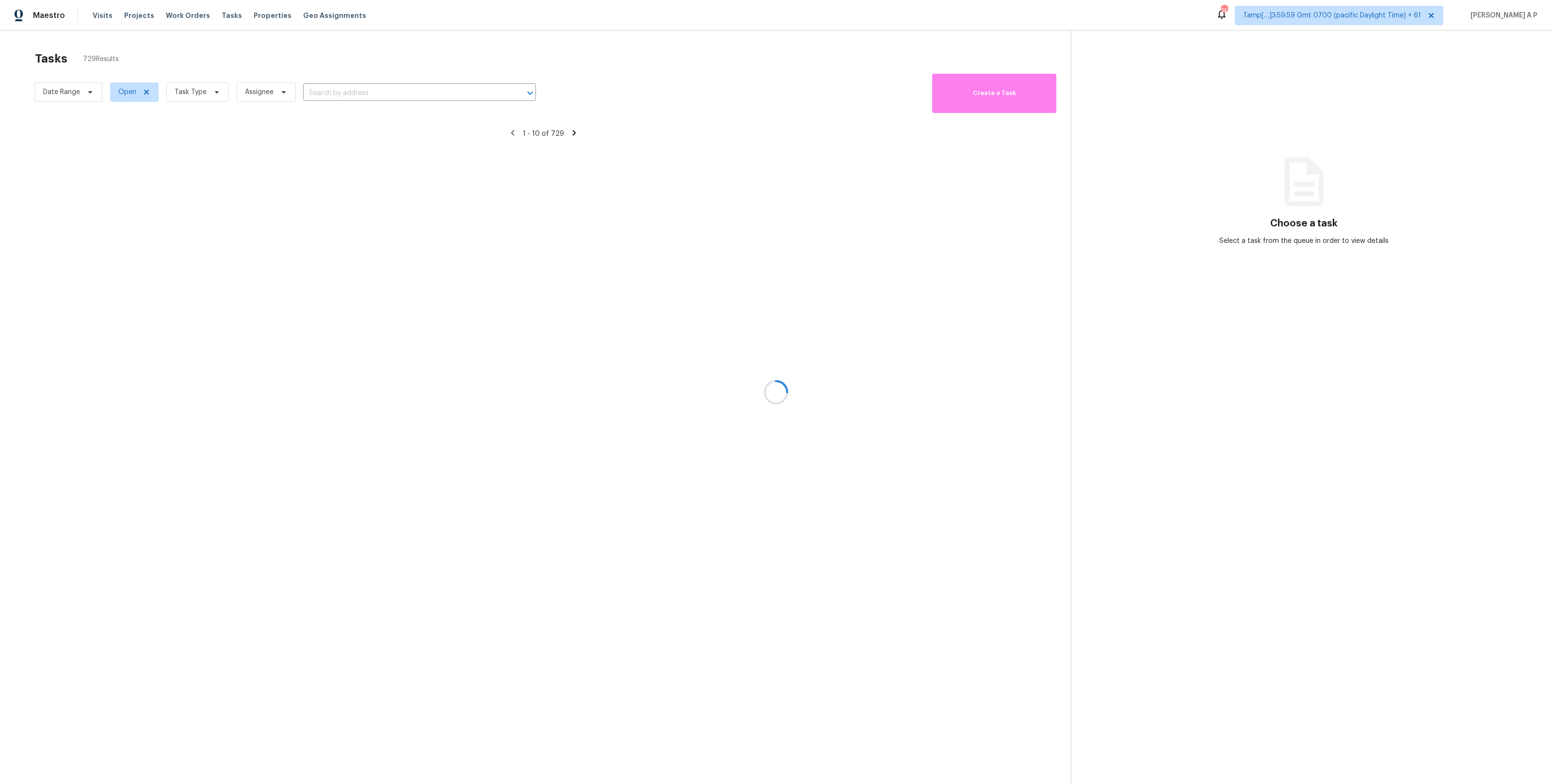
click at [85, 94] on div at bounding box center [776, 392] width 1552 height 784
click at [89, 91] on div at bounding box center [776, 392] width 1552 height 784
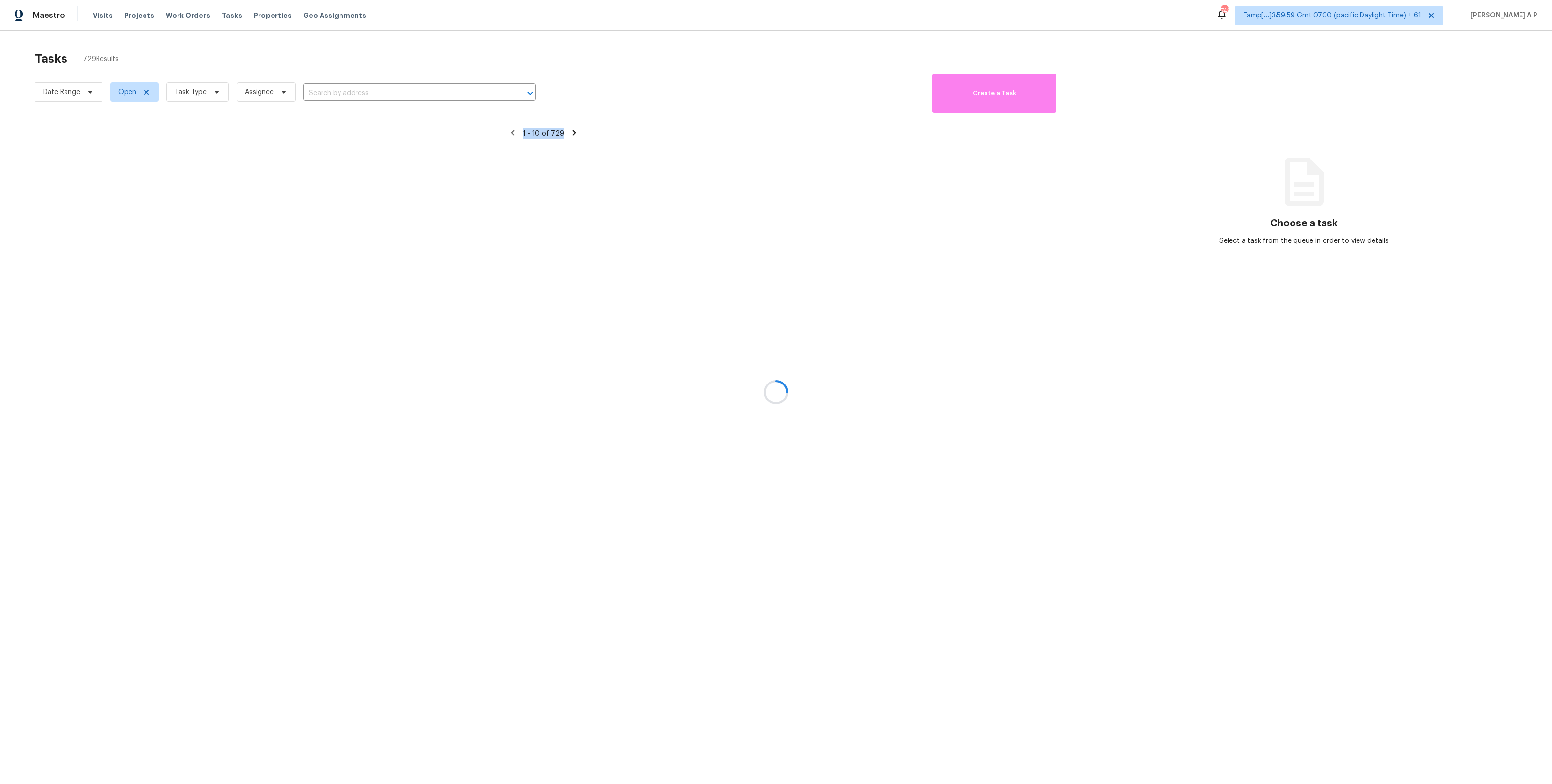
click at [89, 91] on div at bounding box center [776, 392] width 1552 height 784
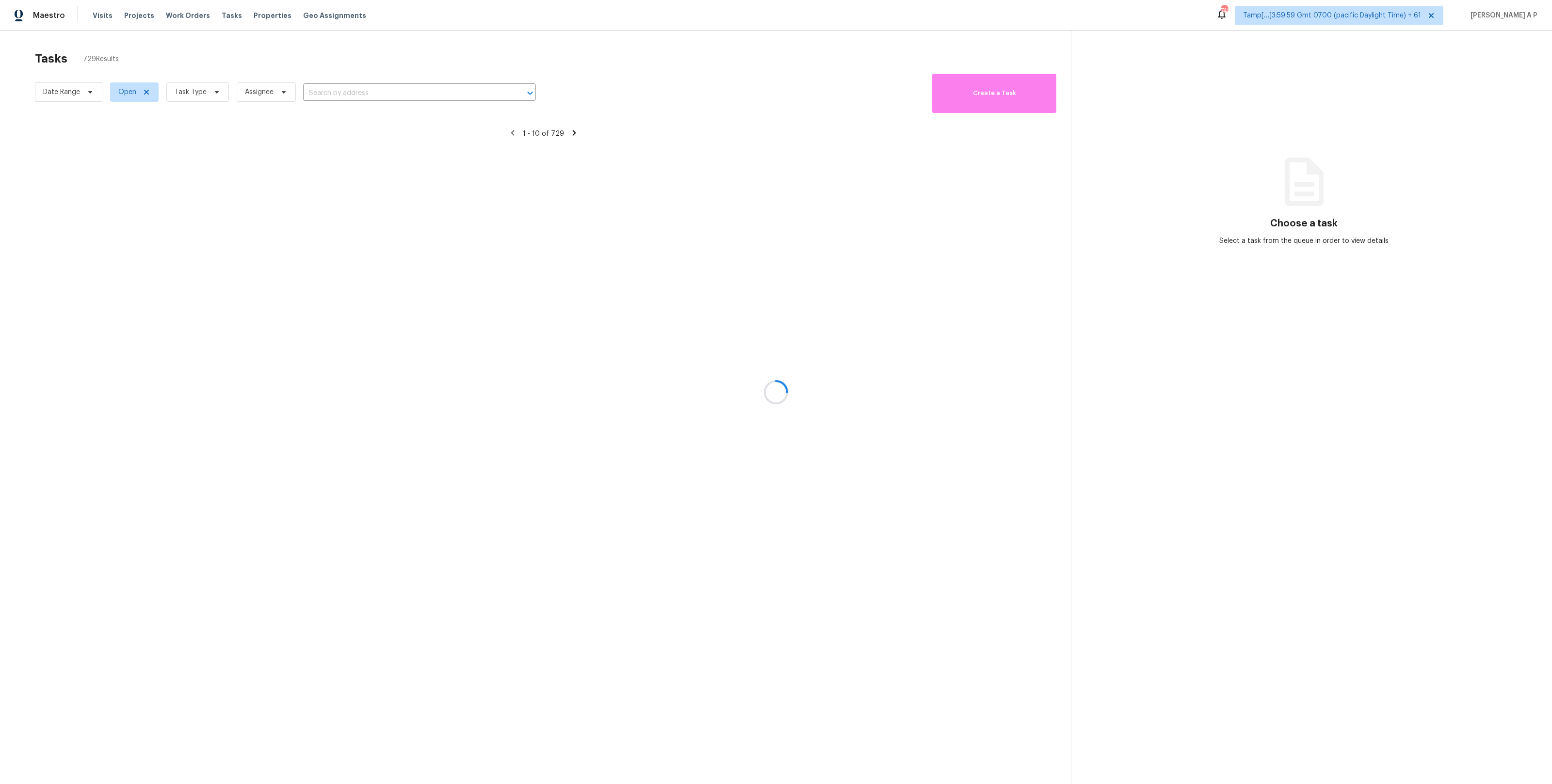
click at [118, 179] on div at bounding box center [776, 392] width 1552 height 784
click at [88, 93] on div at bounding box center [776, 392] width 1552 height 784
click at [91, 91] on div at bounding box center [776, 392] width 1552 height 784
click at [89, 92] on div at bounding box center [776, 392] width 1552 height 784
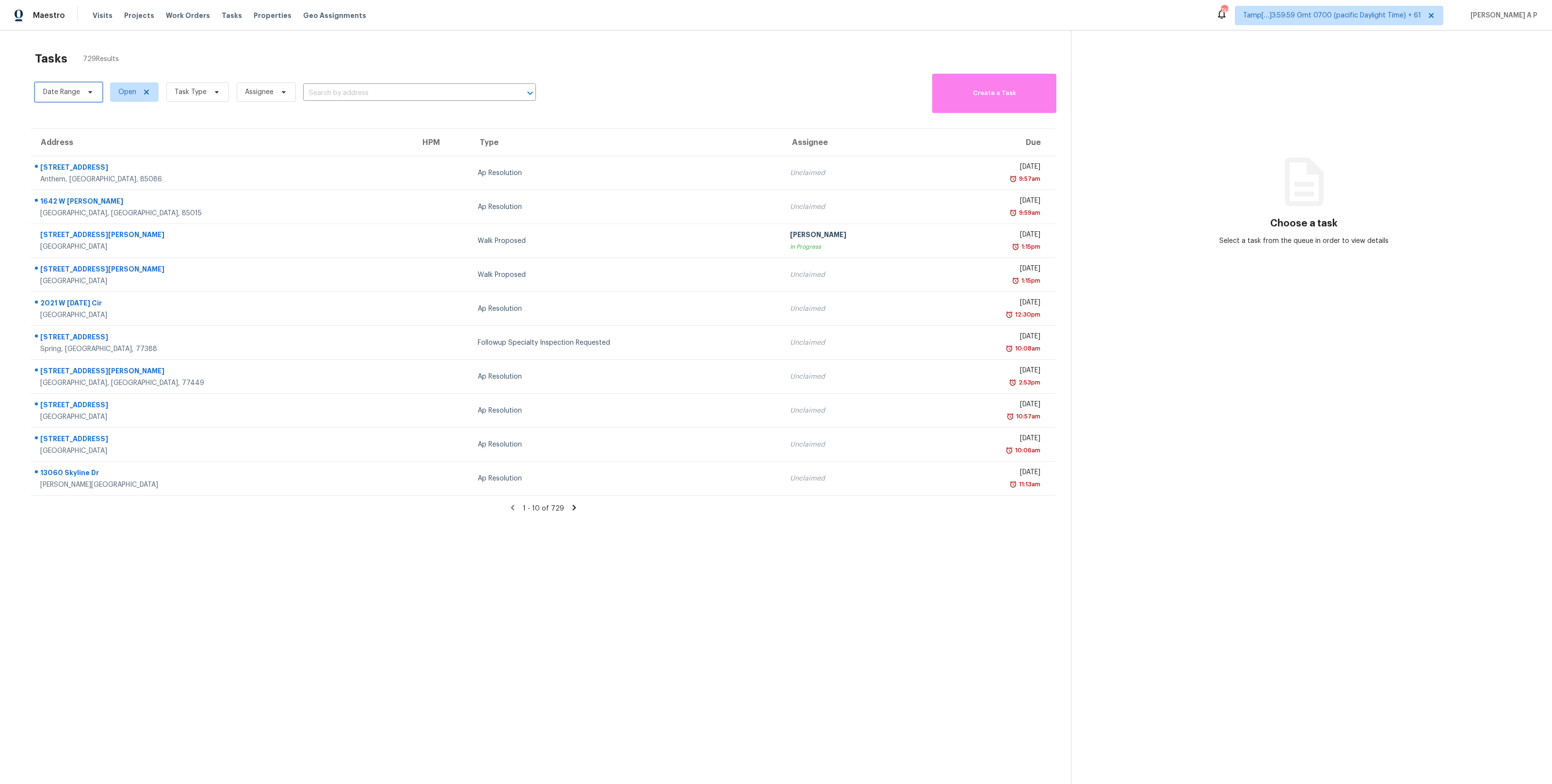
click at [89, 92] on icon at bounding box center [90, 92] width 4 height 2
select select "9"
select select "2025"
select select "10"
select select "2025"
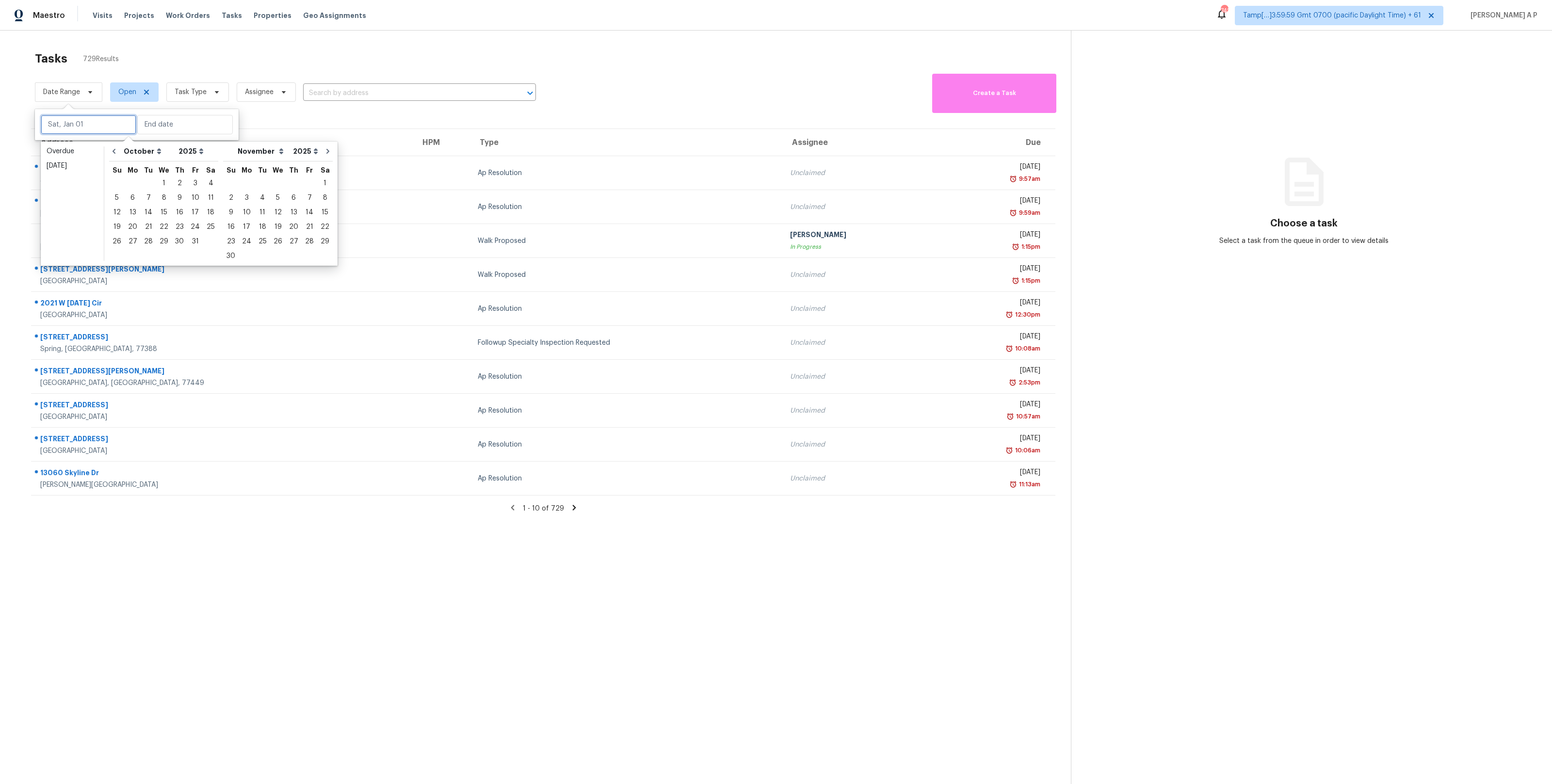
click at [98, 125] on input "text" at bounding box center [89, 125] width 96 height 19
click at [135, 212] on div "13" at bounding box center [133, 212] width 16 height 14
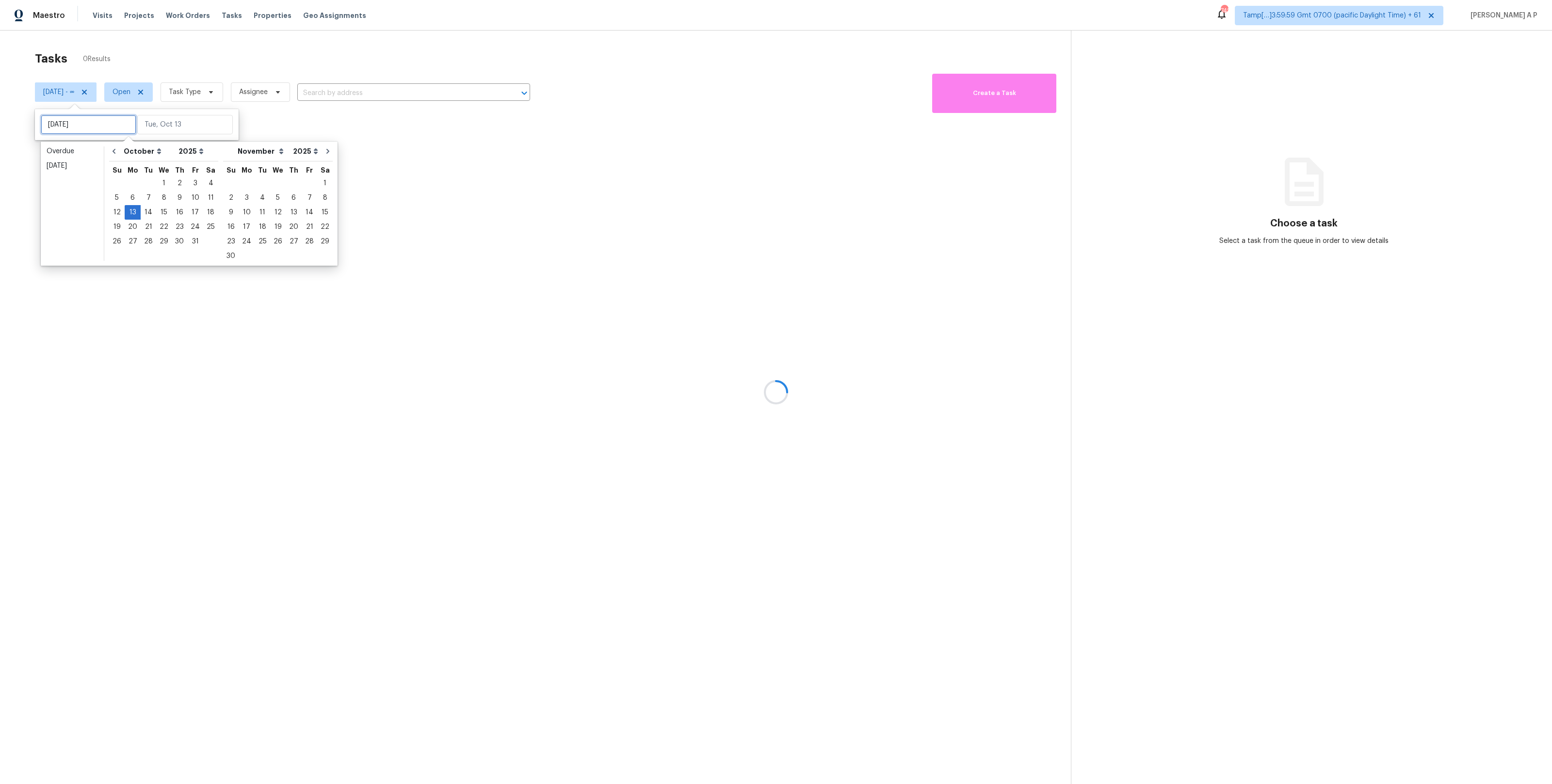
type input "[DATE]"
click at [57, 171] on link "[DATE]" at bounding box center [72, 166] width 58 height 14
type input "[DATE]"
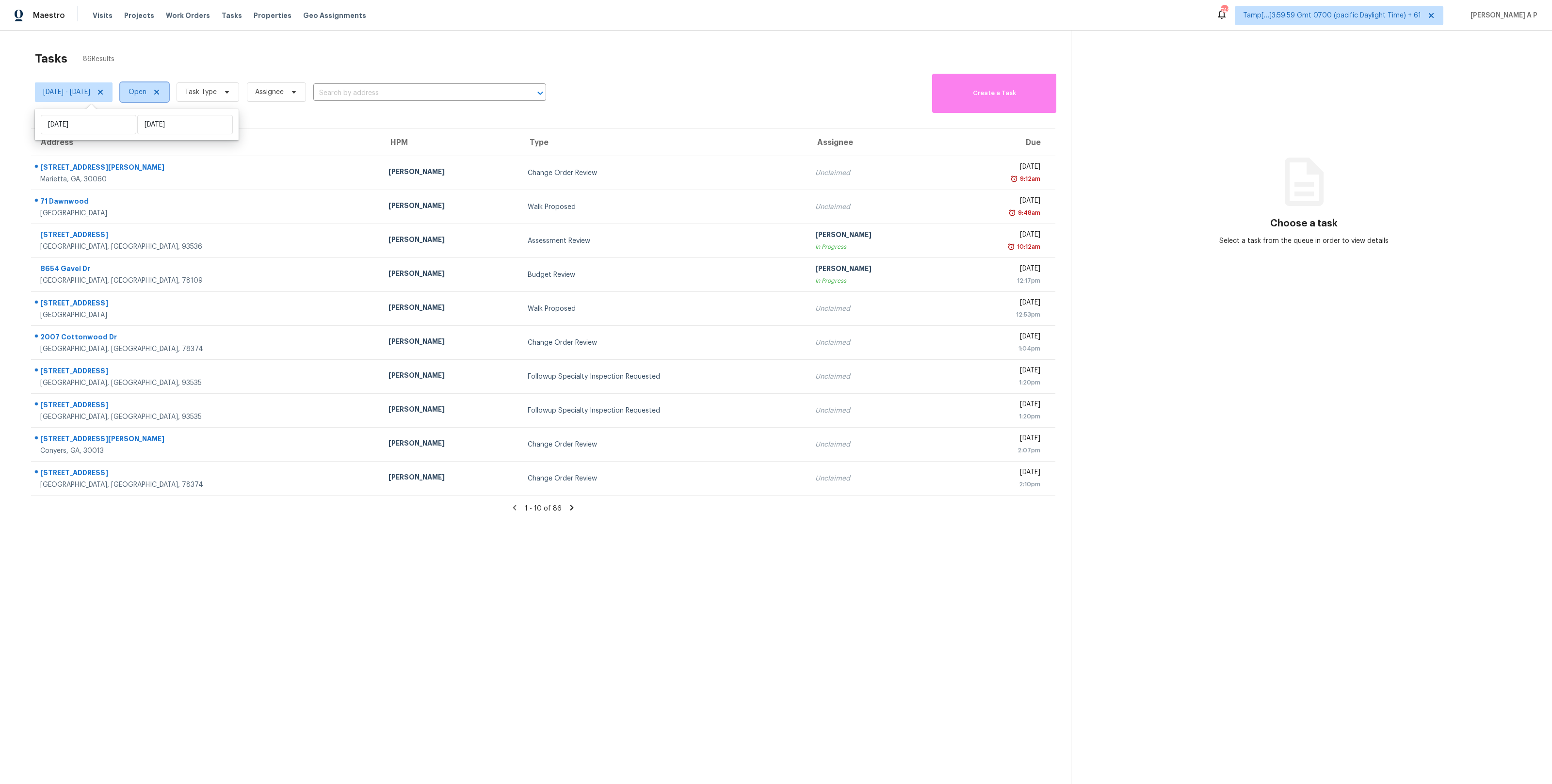
click at [146, 91] on span "Open" at bounding box center [137, 92] width 18 height 10
click at [176, 131] on label "Closed" at bounding box center [179, 133] width 35 height 10
click at [168, 131] on input "Closed" at bounding box center [164, 131] width 6 height 6
checkbox input "true"
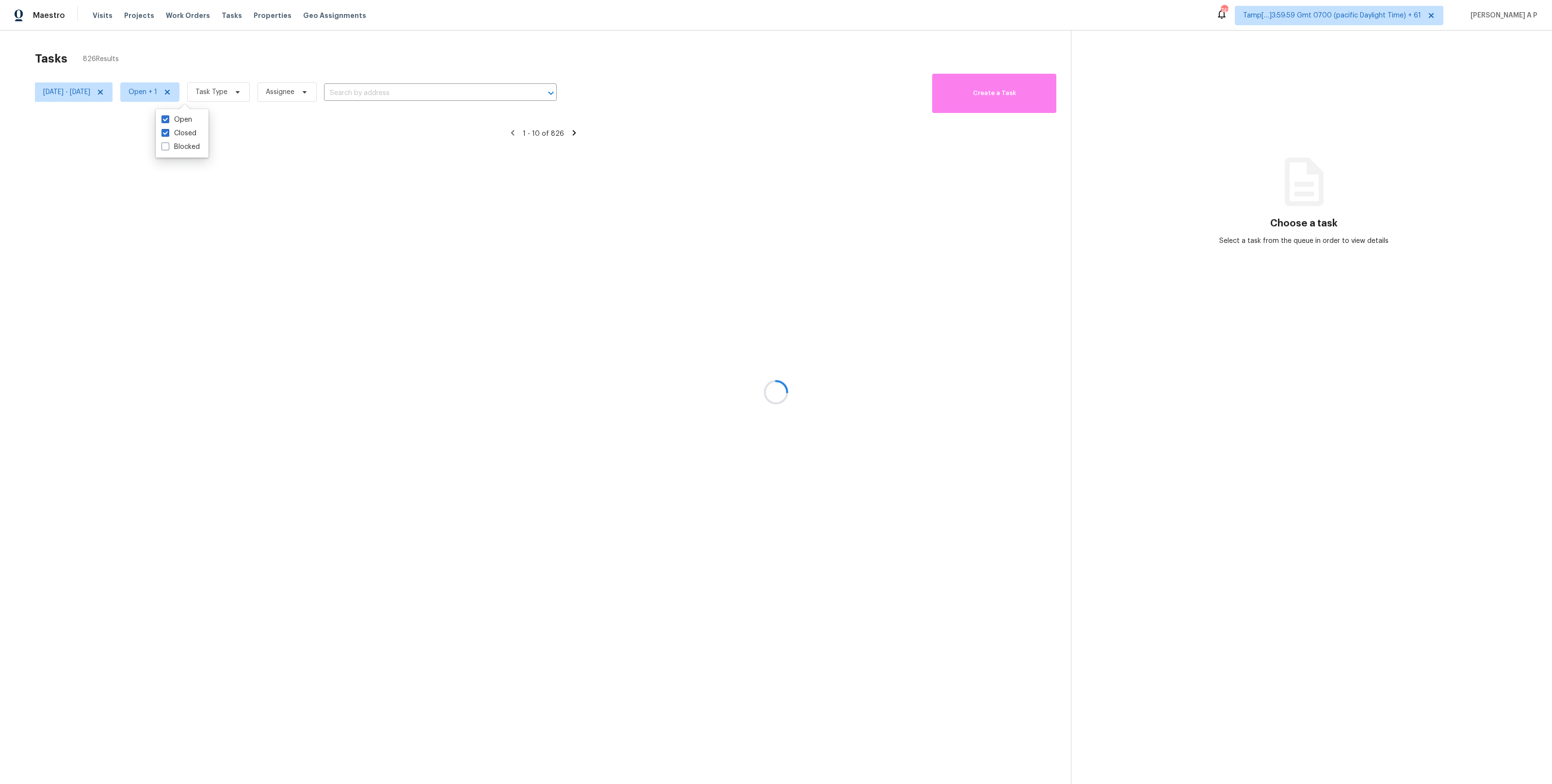
click at [252, 89] on div at bounding box center [776, 392] width 1552 height 784
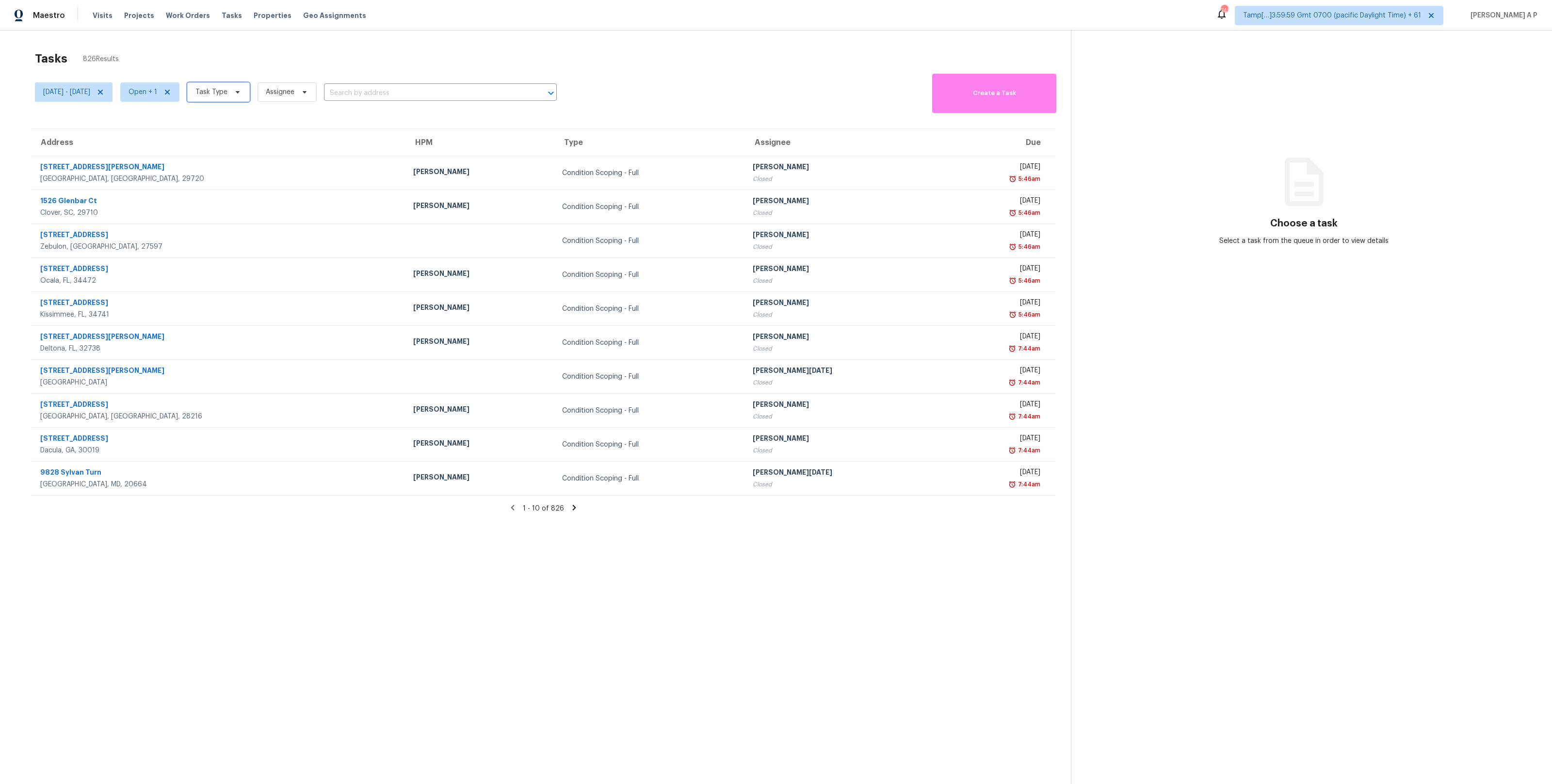
click at [228, 89] on span "Task Type" at bounding box center [211, 92] width 32 height 10
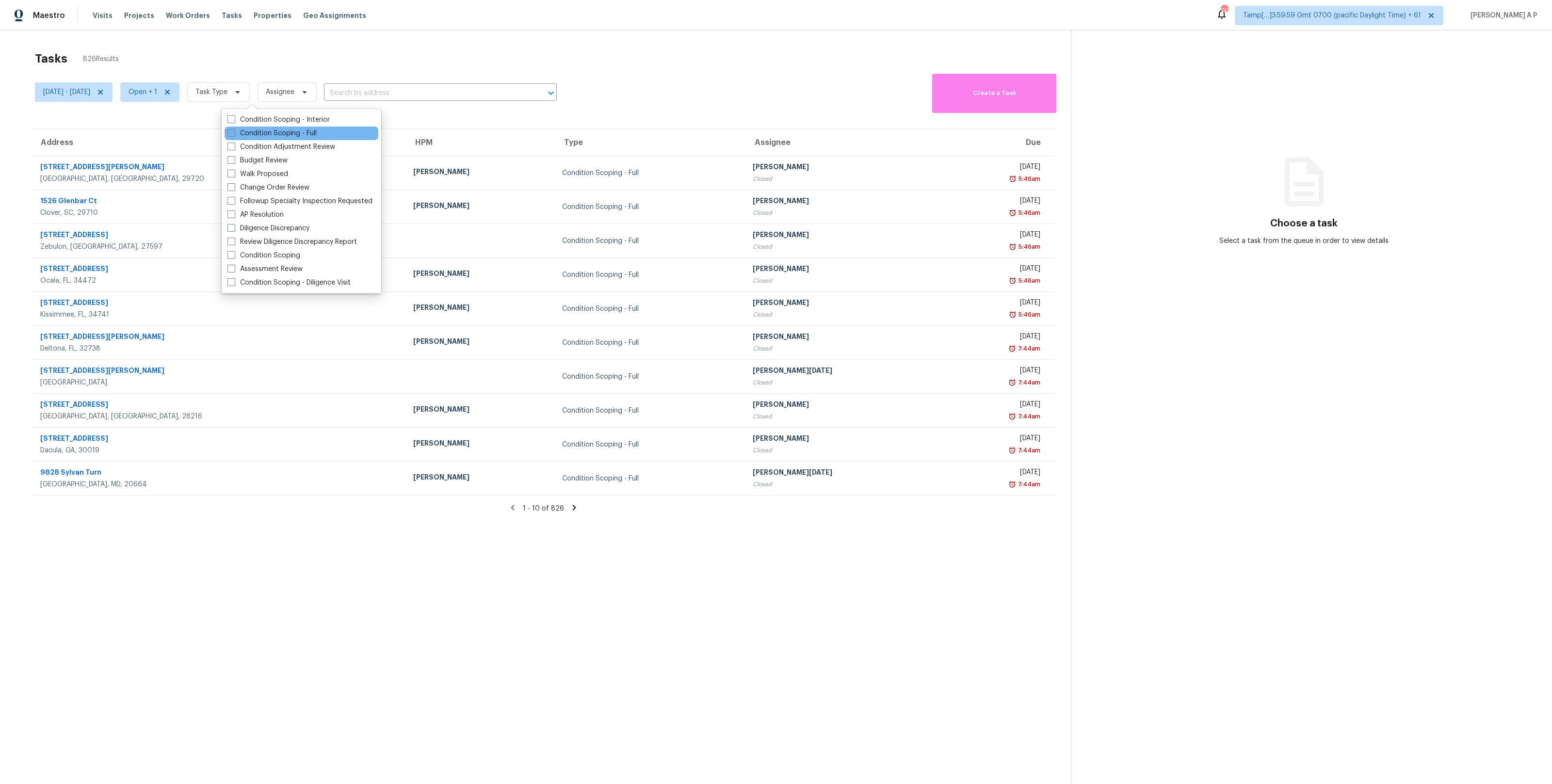
click at [268, 128] on label "Condition Scoping - Full" at bounding box center [272, 133] width 89 height 10
click at [234, 128] on input "Condition Scoping - Full" at bounding box center [231, 131] width 6 height 6
checkbox input "true"
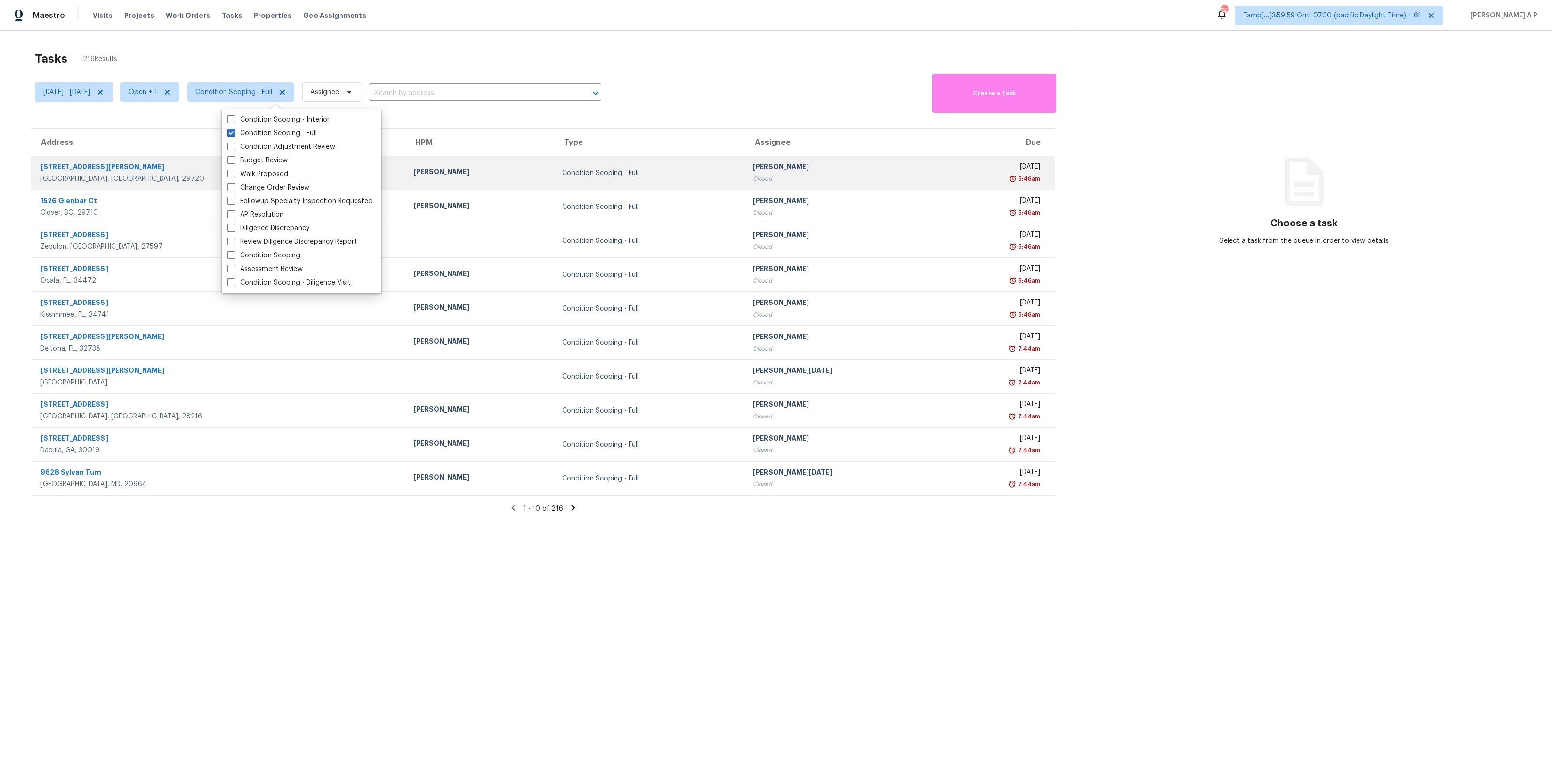
click at [562, 170] on div "Condition Scoping - Full" at bounding box center [649, 173] width 175 height 10
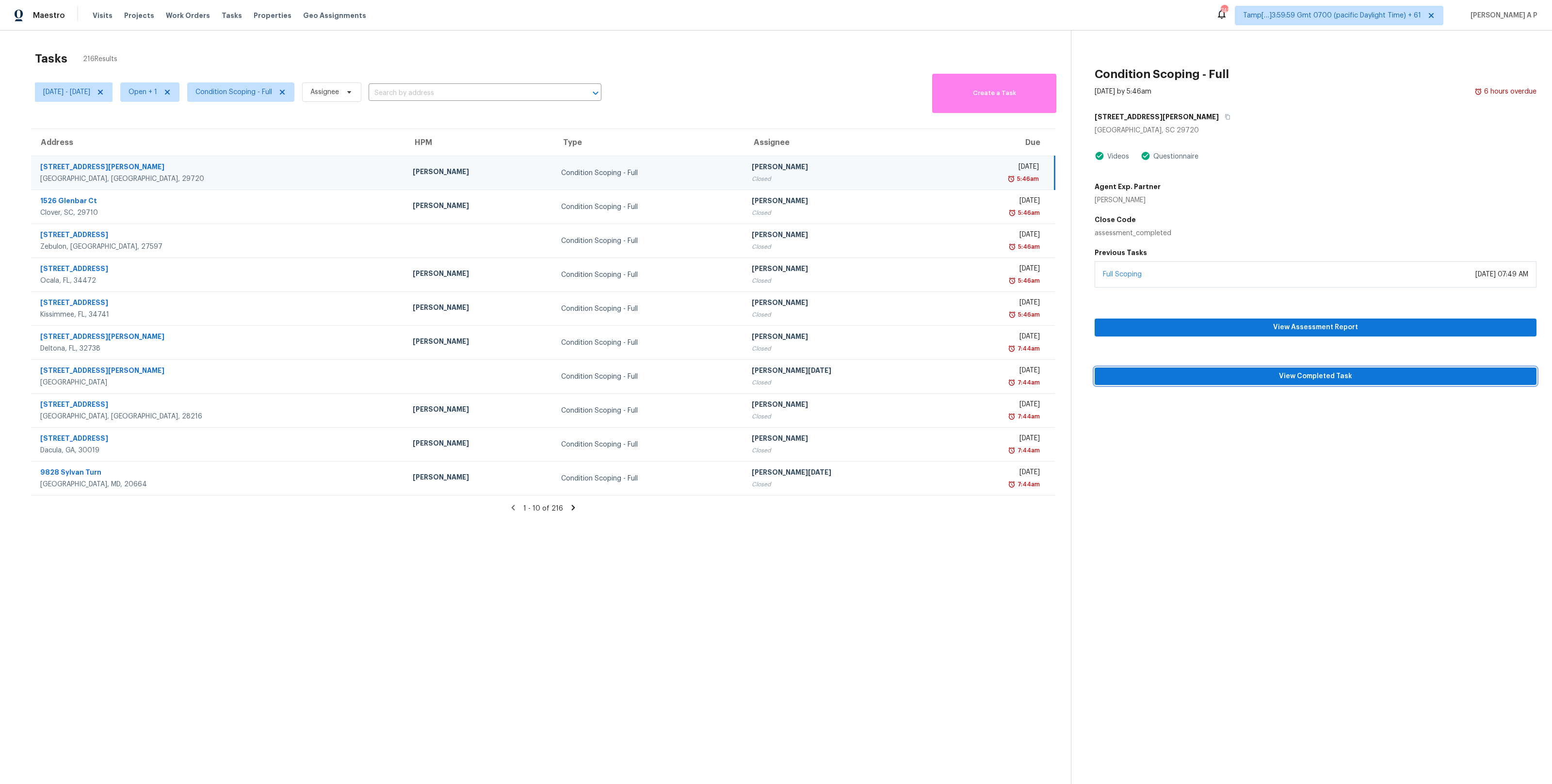
click at [1291, 376] on span "View Completed Task" at bounding box center [1316, 376] width 427 height 12
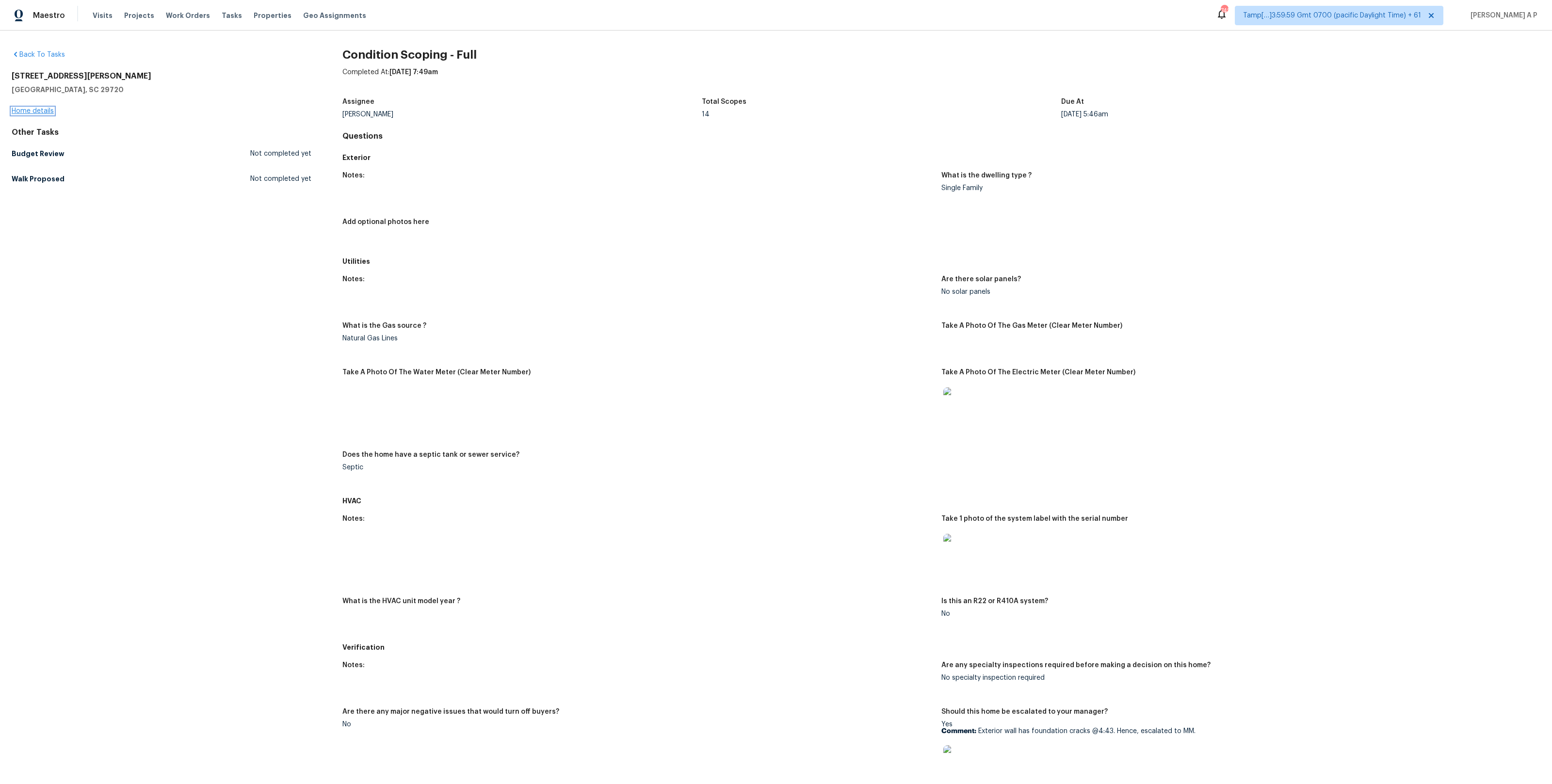
click at [27, 113] on link "Home details" at bounding box center [33, 111] width 42 height 7
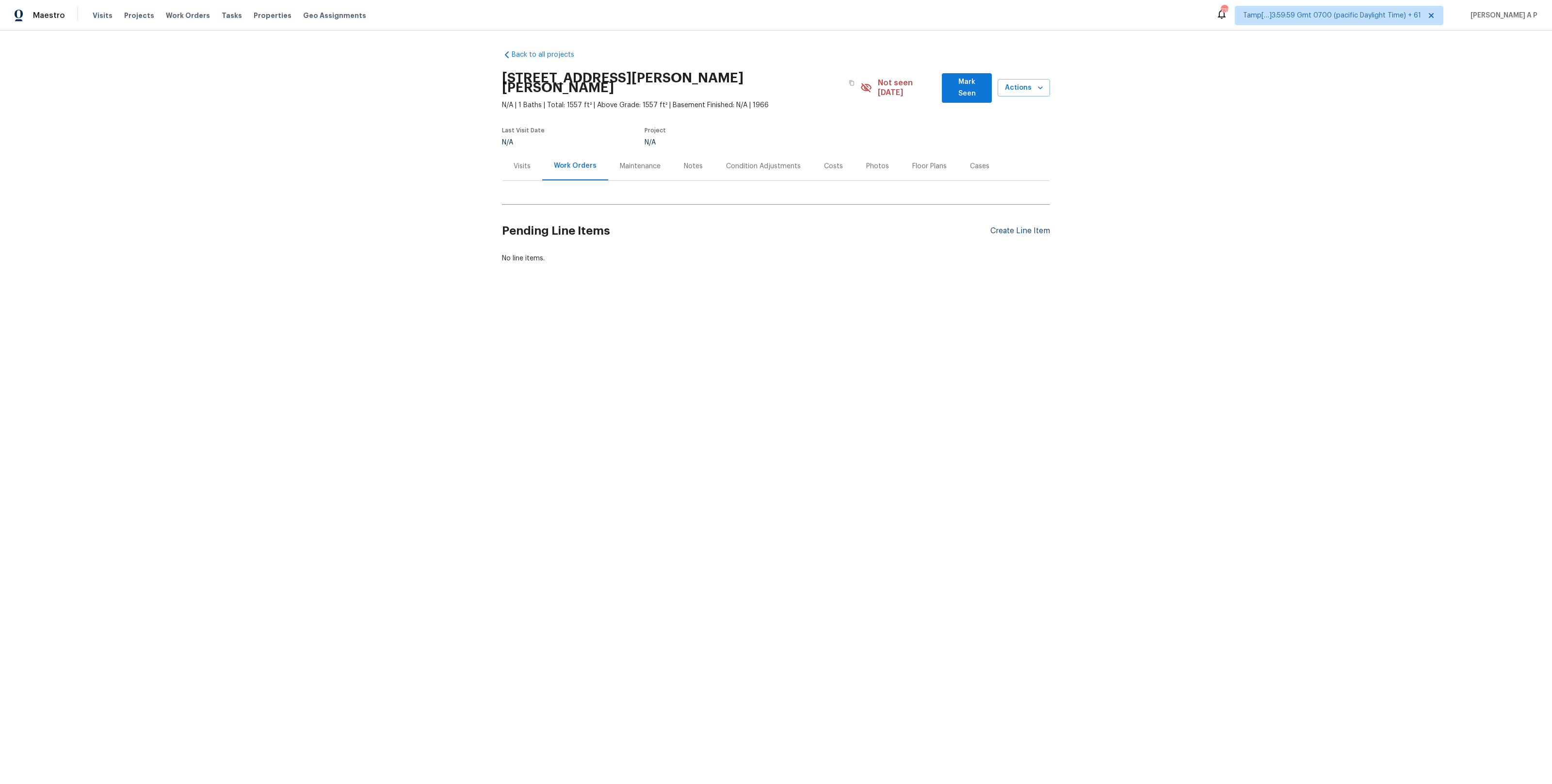
click at [1028, 226] on div "Create Line Item" at bounding box center [1020, 231] width 60 height 9
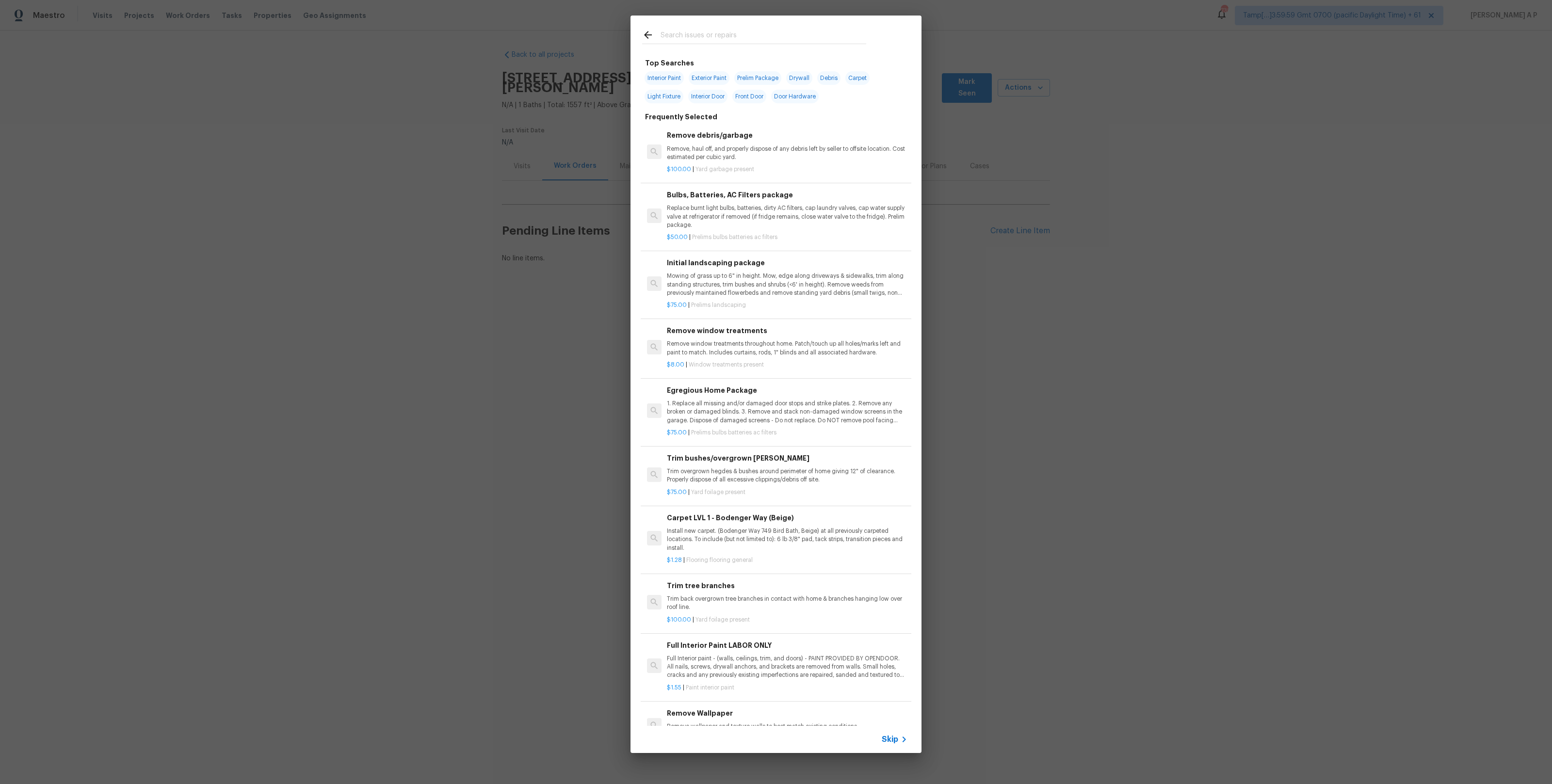
click at [894, 737] on span "Skip" at bounding box center [889, 739] width 16 height 10
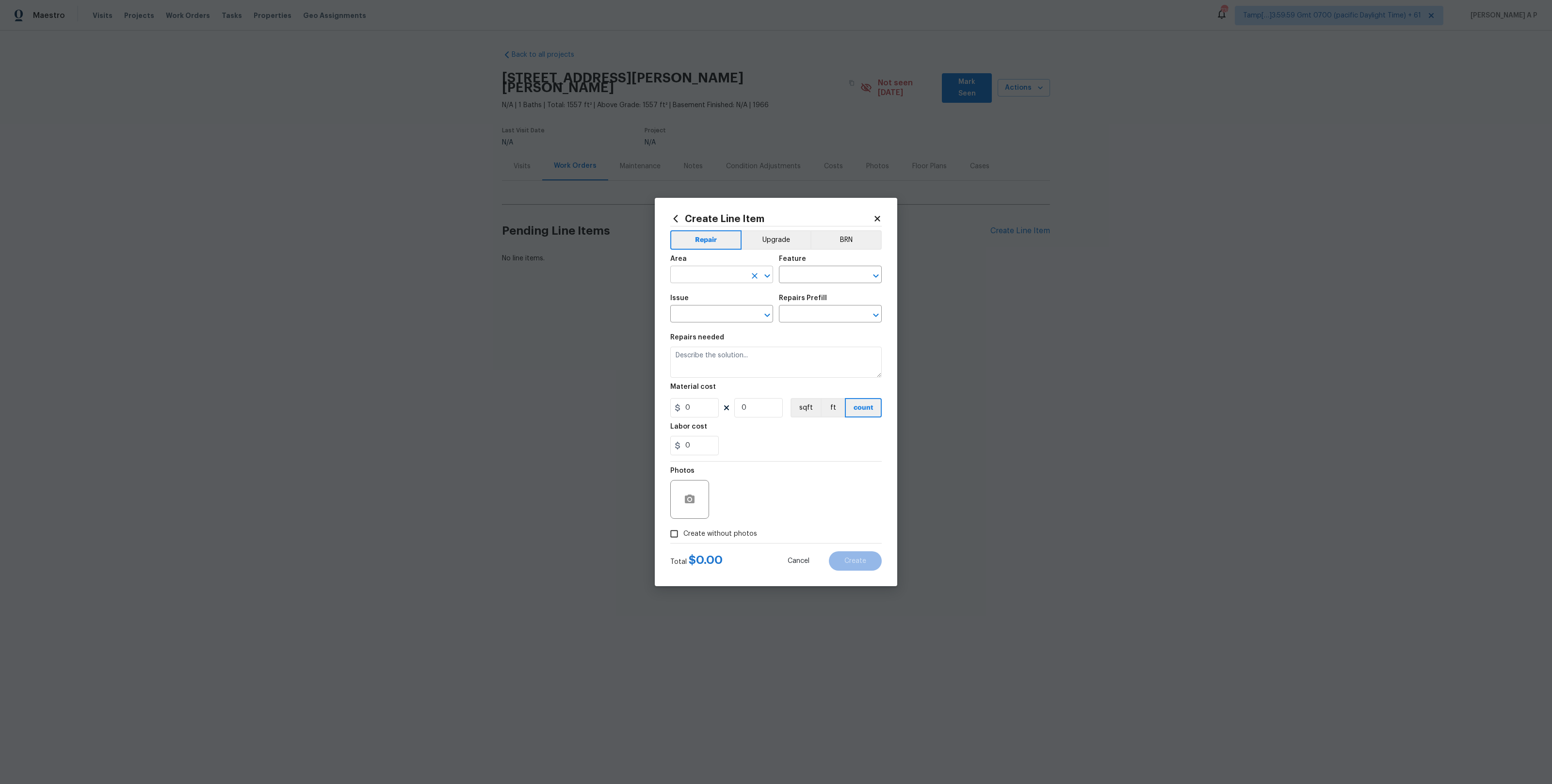
click at [724, 274] on input "text" at bounding box center [709, 275] width 76 height 15
click at [715, 310] on li "Exterior Overall" at bounding box center [722, 313] width 103 height 16
type input "Exterior Overall"
click at [715, 311] on input "text" at bounding box center [709, 314] width 76 height 15
click at [729, 379] on li "Windows & Skylights" at bounding box center [722, 385] width 103 height 16
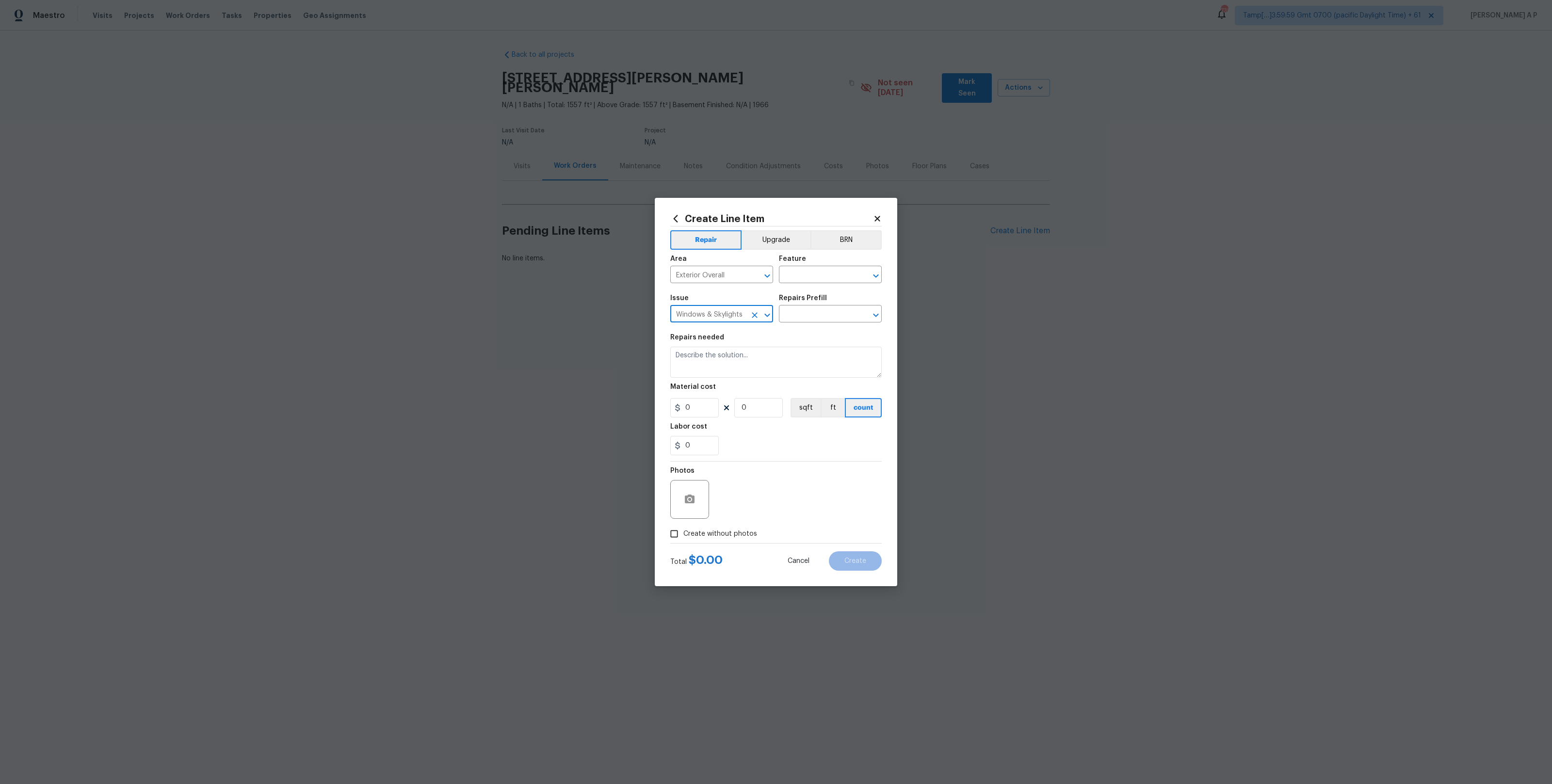
type input "Windows & Skylights"
click at [851, 303] on div "Repairs Prefill" at bounding box center [830, 300] width 103 height 13
click at [846, 313] on input "text" at bounding box center [817, 314] width 76 height 15
